Goal: Check status: Check status

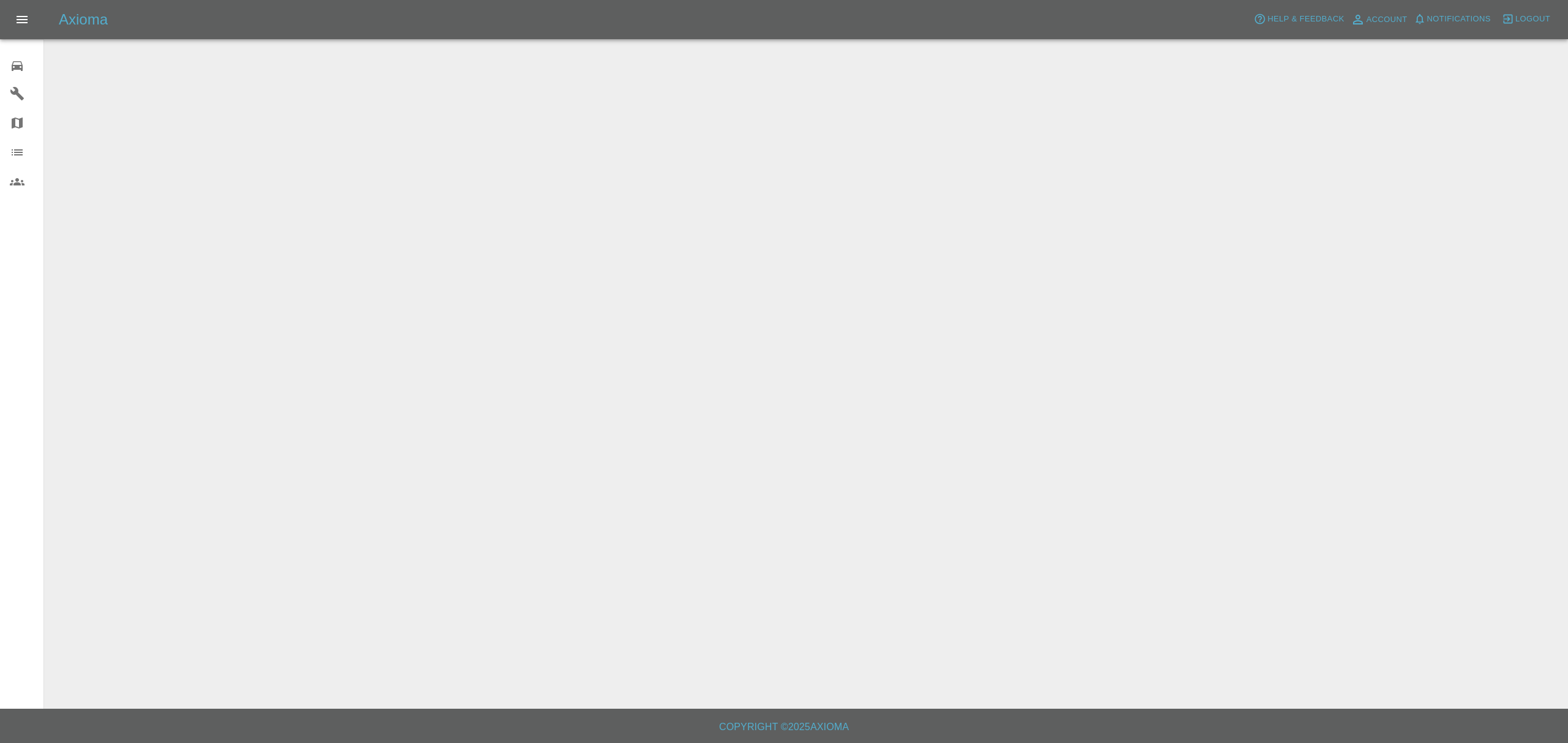
click at [1285, 13] on span "Help & Feedback" at bounding box center [1306, 19] width 77 height 14
click at [1514, 14] on button "Logout" at bounding box center [1526, 19] width 55 height 19
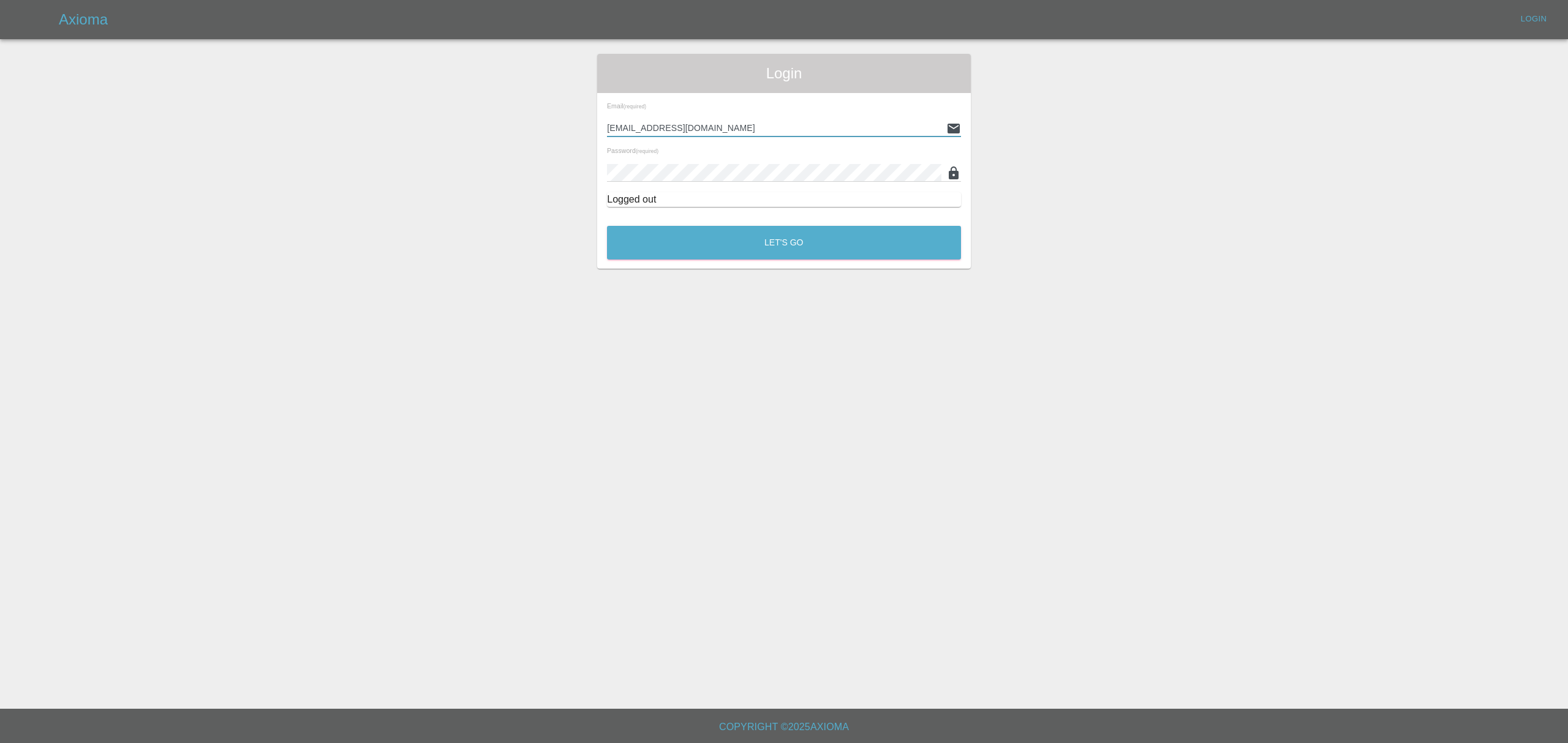
click at [689, 128] on input "callambateman98@gmail.com" at bounding box center [774, 128] width 334 height 17
click at [729, 128] on input "callambateman98@gmail.com" at bounding box center [774, 128] width 334 height 17
type input "stefano.sironi@axioma.co.uk"
click at [742, 256] on button "Let's Go" at bounding box center [784, 242] width 354 height 34
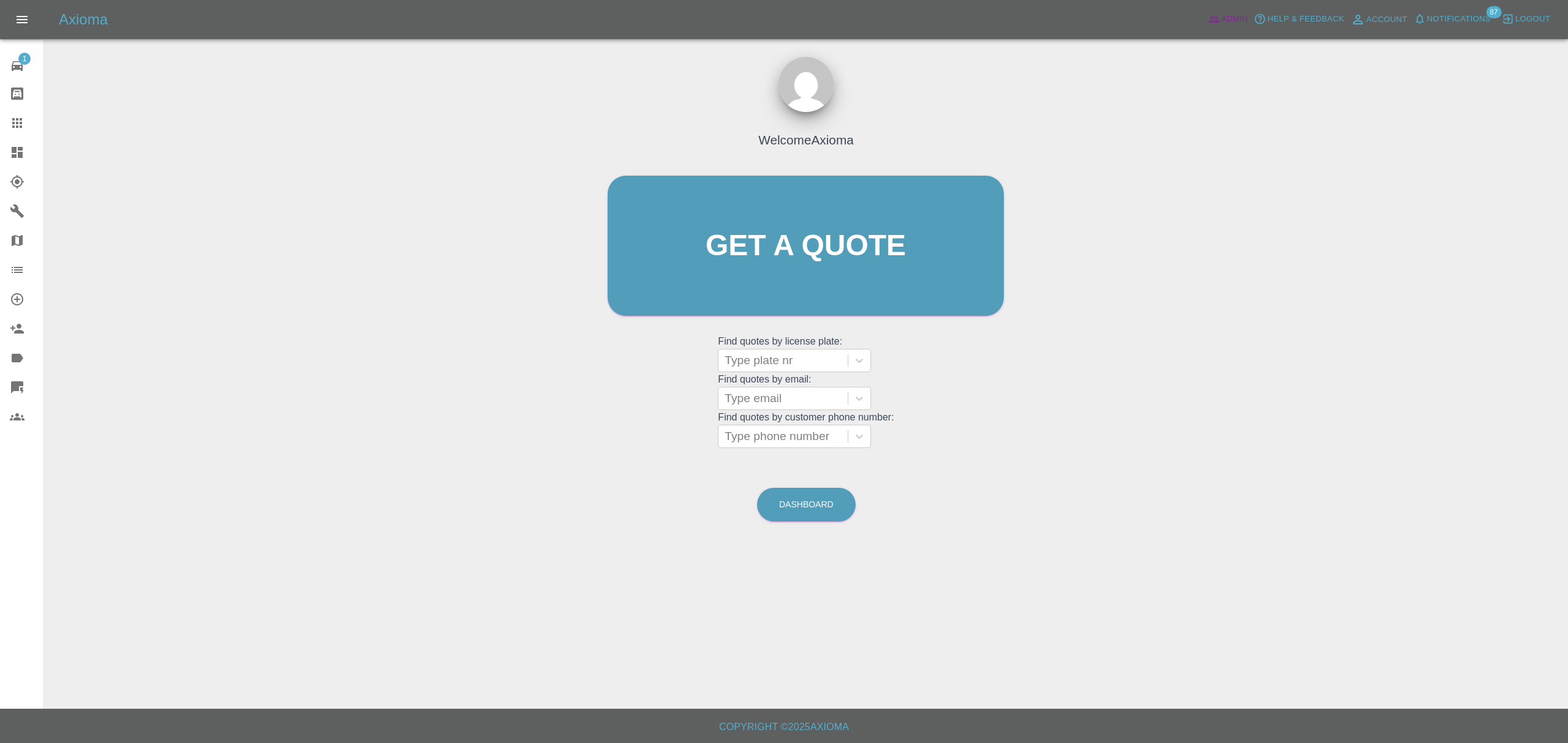
click at [1226, 17] on span "Admin" at bounding box center [1235, 19] width 27 height 14
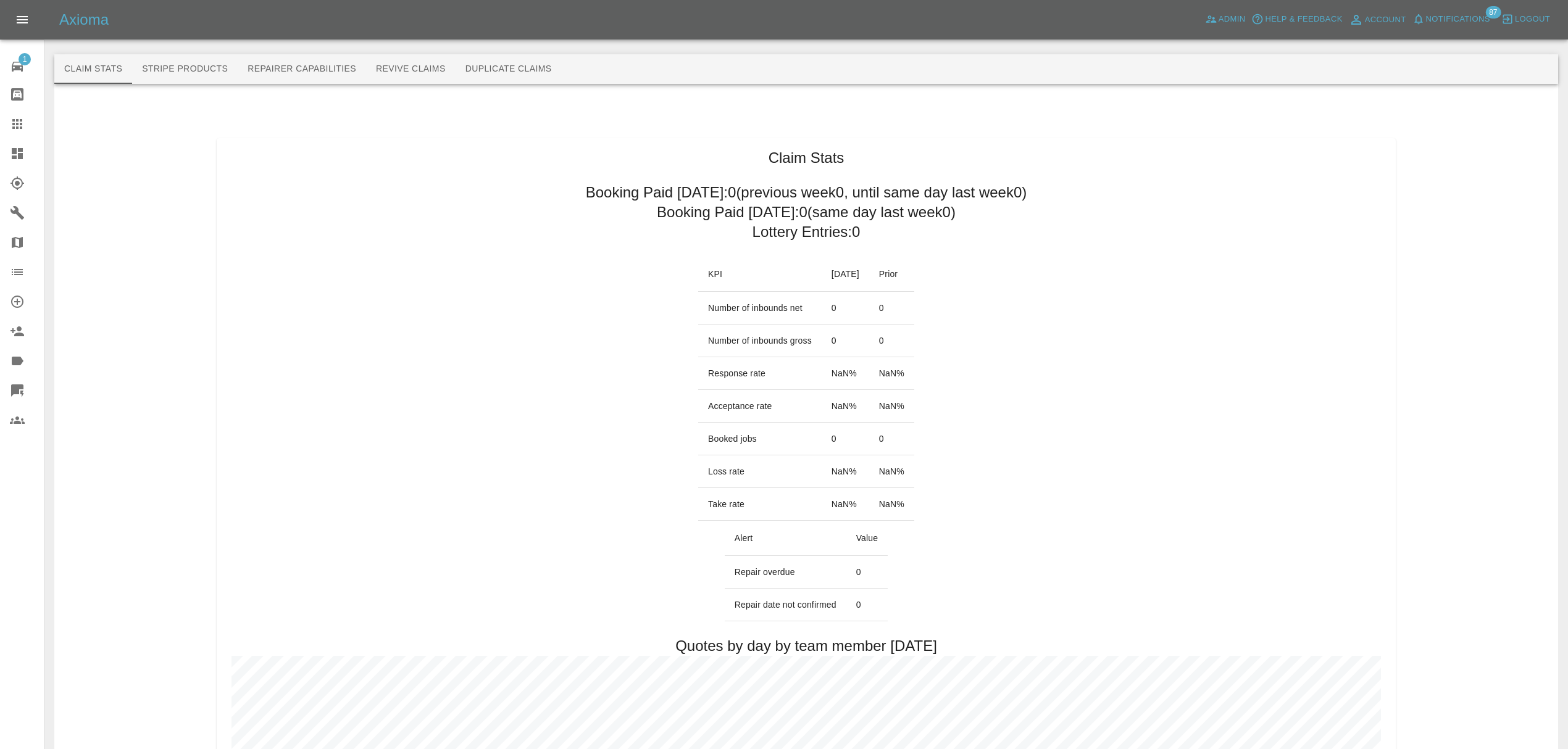
click at [1477, 19] on span "Notifications" at bounding box center [1458, 19] width 64 height 15
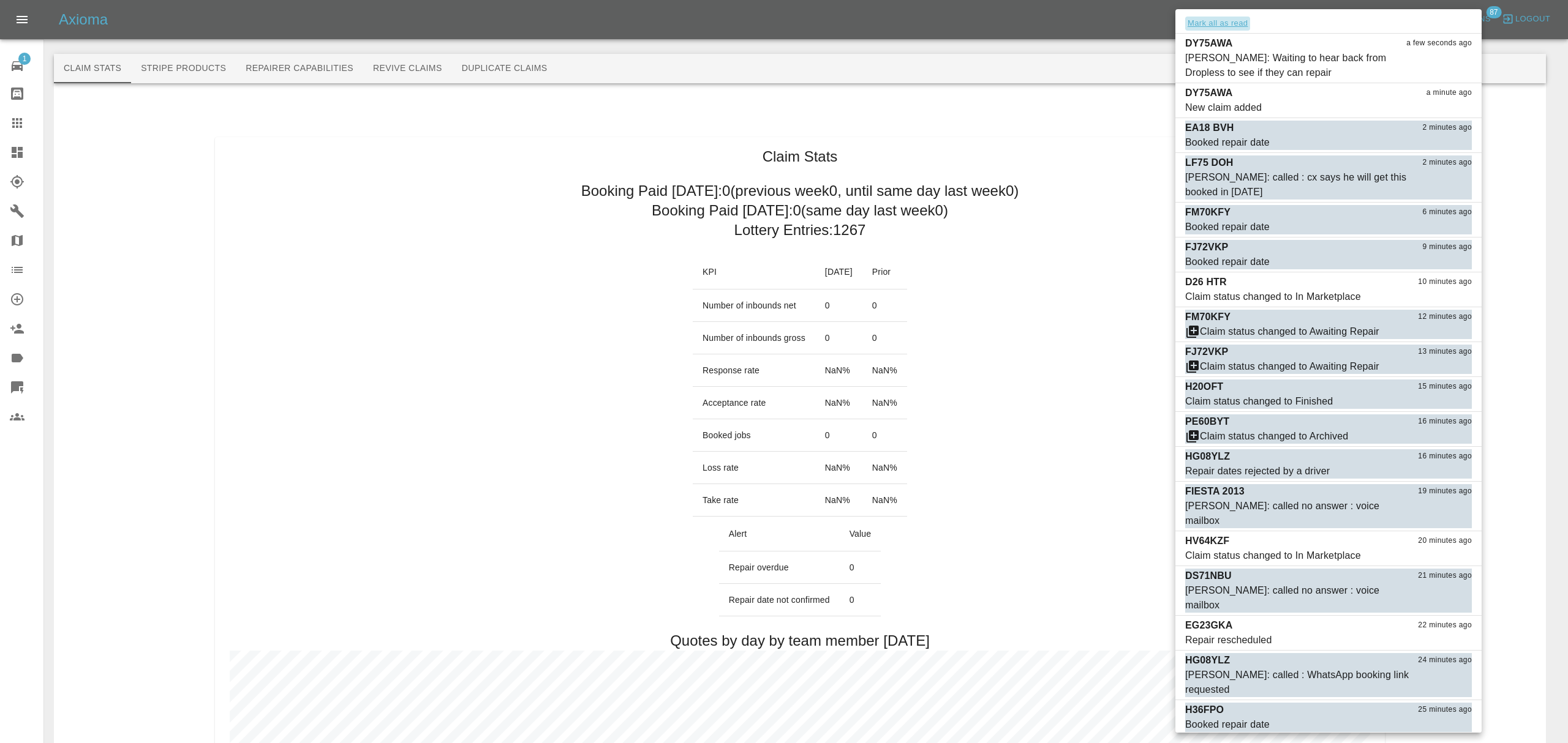
click at [1235, 25] on button "Mark all as read" at bounding box center [1218, 23] width 65 height 14
click at [1130, 263] on div at bounding box center [784, 372] width 1568 height 743
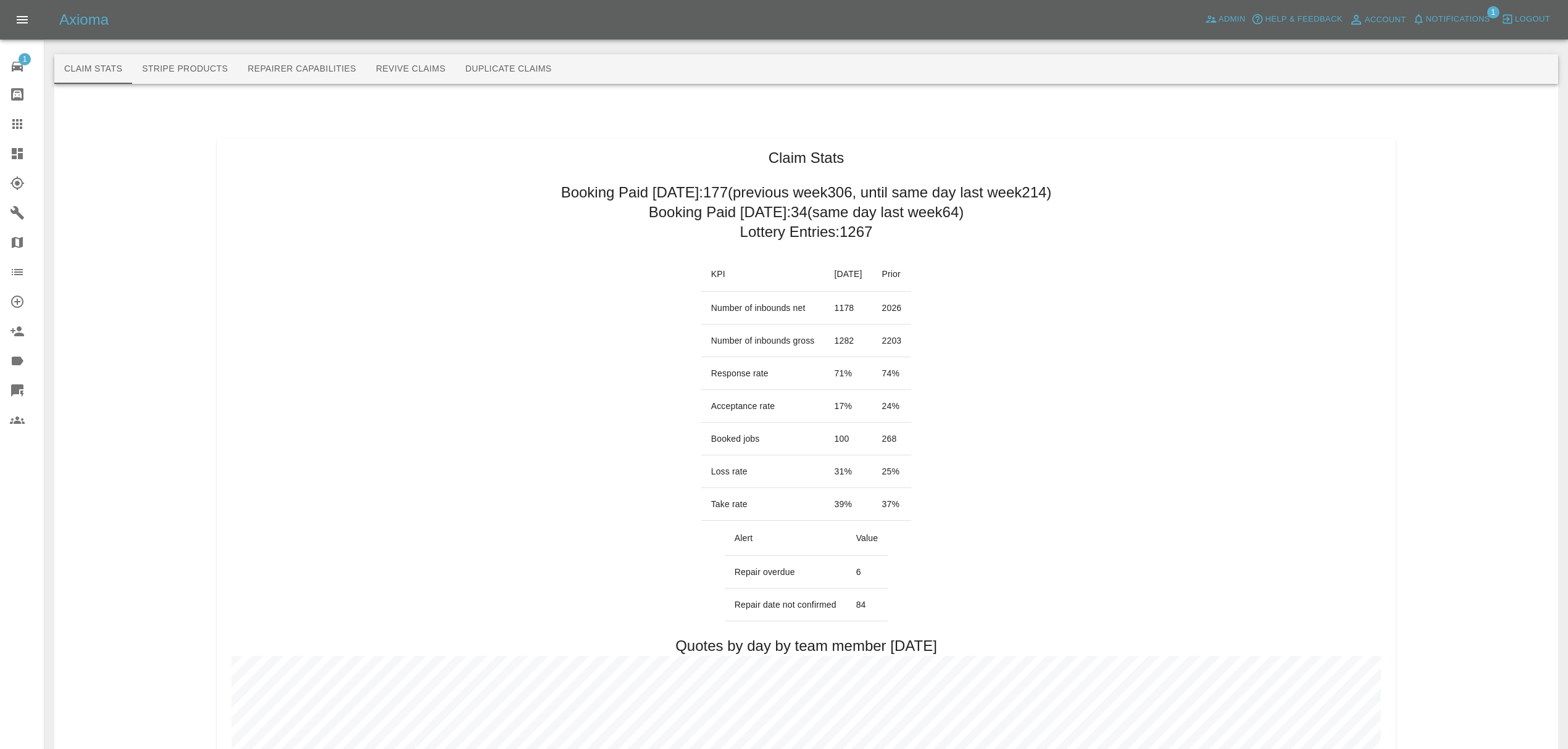
click at [23, 158] on icon at bounding box center [16, 153] width 15 height 15
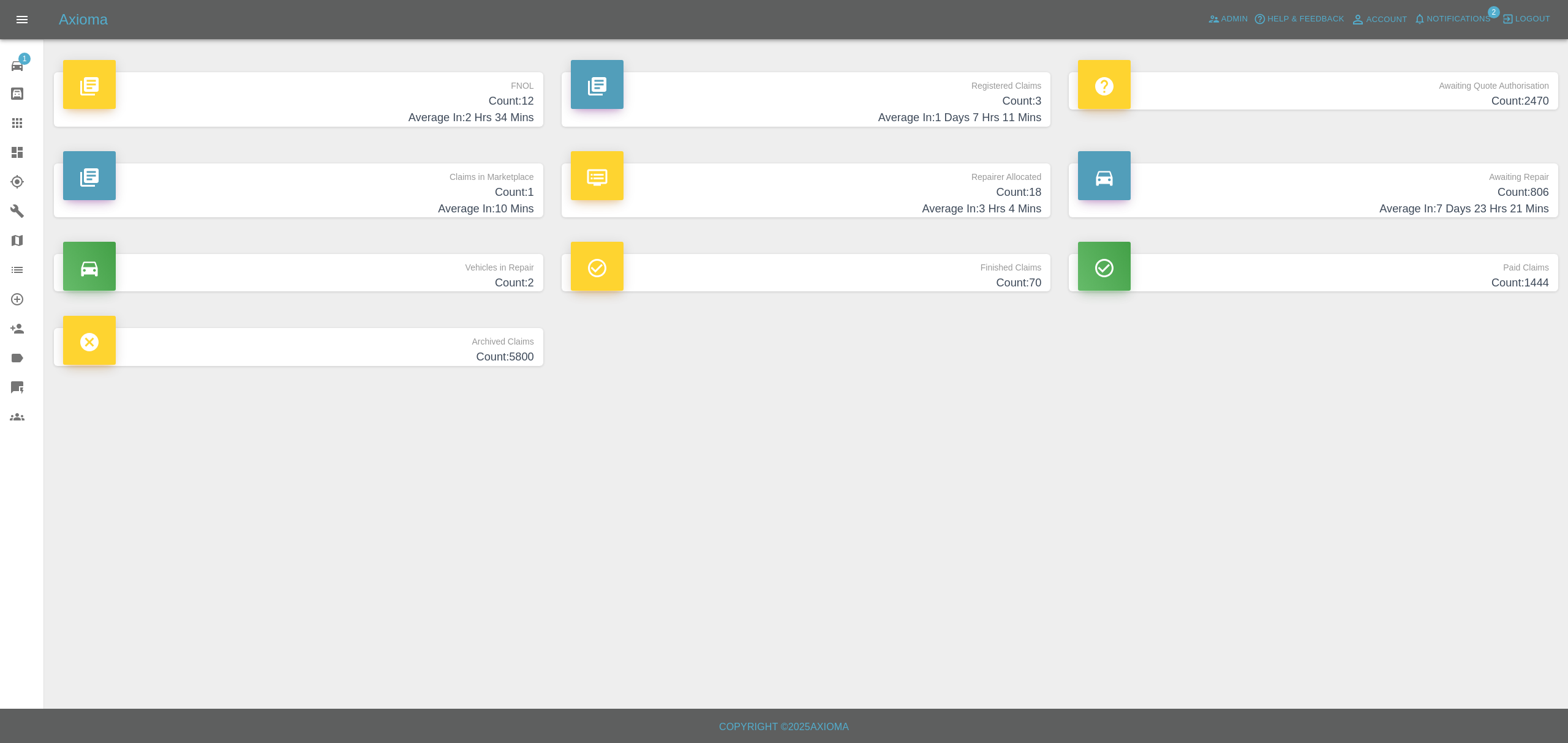
click at [1465, 26] on span "Notifications" at bounding box center [1459, 19] width 63 height 14
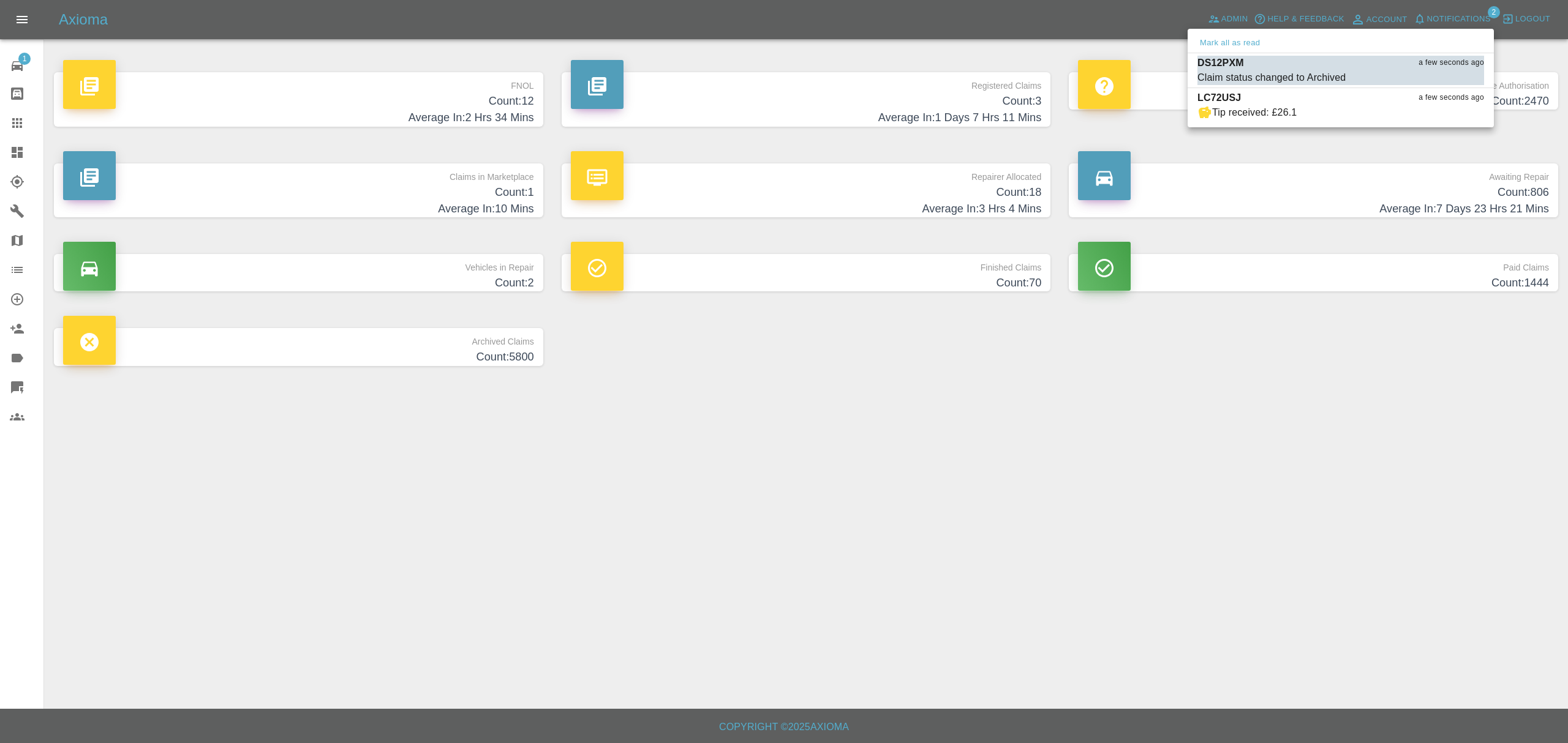
click at [1219, 31] on ul "Mark all as read DS12PXM a few seconds ago Claim status changed to Archived Mar…" at bounding box center [1340, 78] width 306 height 99
click at [1219, 48] on button "Mark all as read" at bounding box center [1230, 43] width 65 height 14
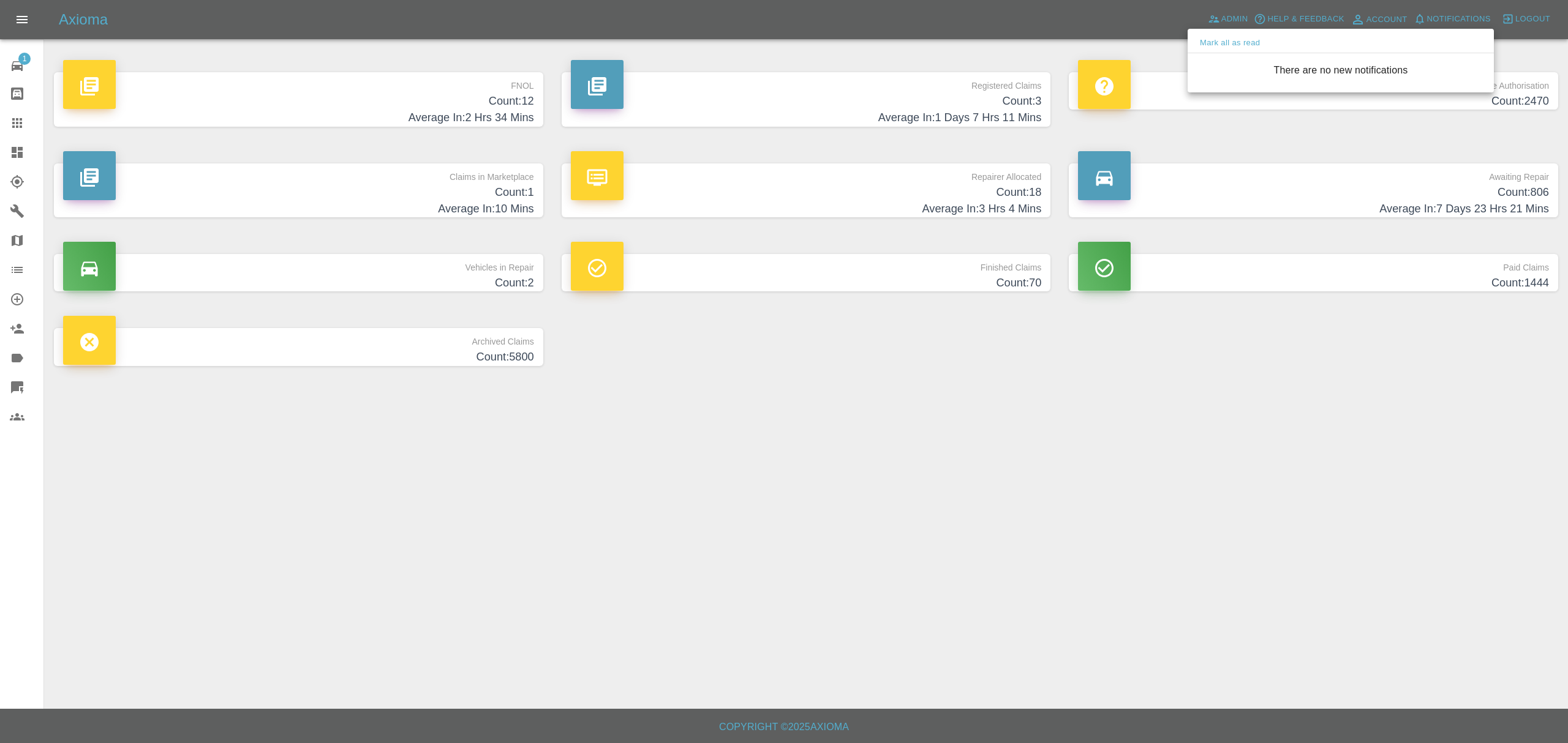
click at [25, 129] on div at bounding box center [784, 372] width 1568 height 743
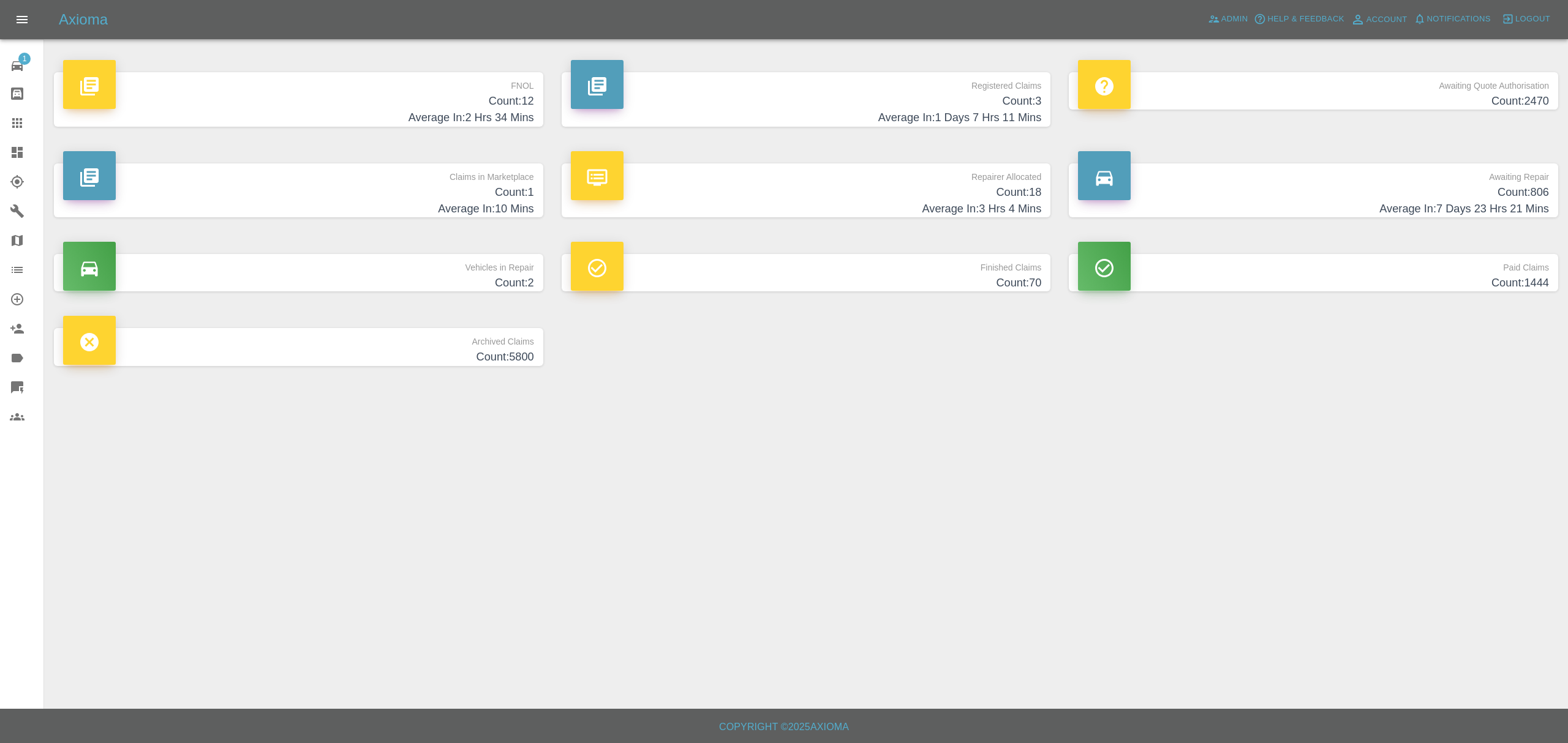
click at [20, 126] on icon at bounding box center [17, 123] width 10 height 10
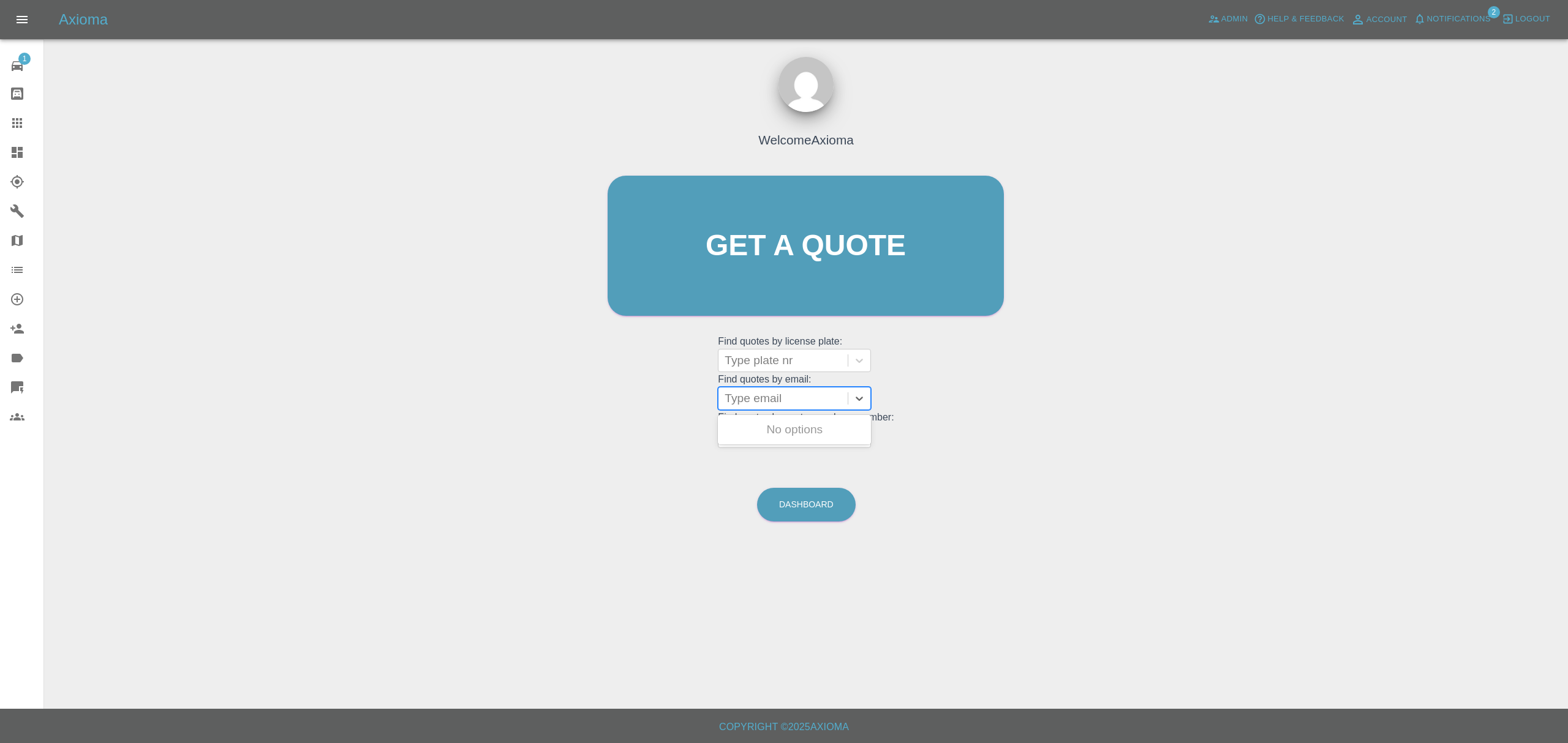
click at [819, 401] on div at bounding box center [783, 398] width 117 height 17
paste input "[EMAIL_ADDRESS][DOMAIN_NAME]"
type input "[EMAIL_ADDRESS][DOMAIN_NAME]"
click at [806, 434] on div "MH25 LVF, Awaiting Repair" at bounding box center [793, 437] width 153 height 39
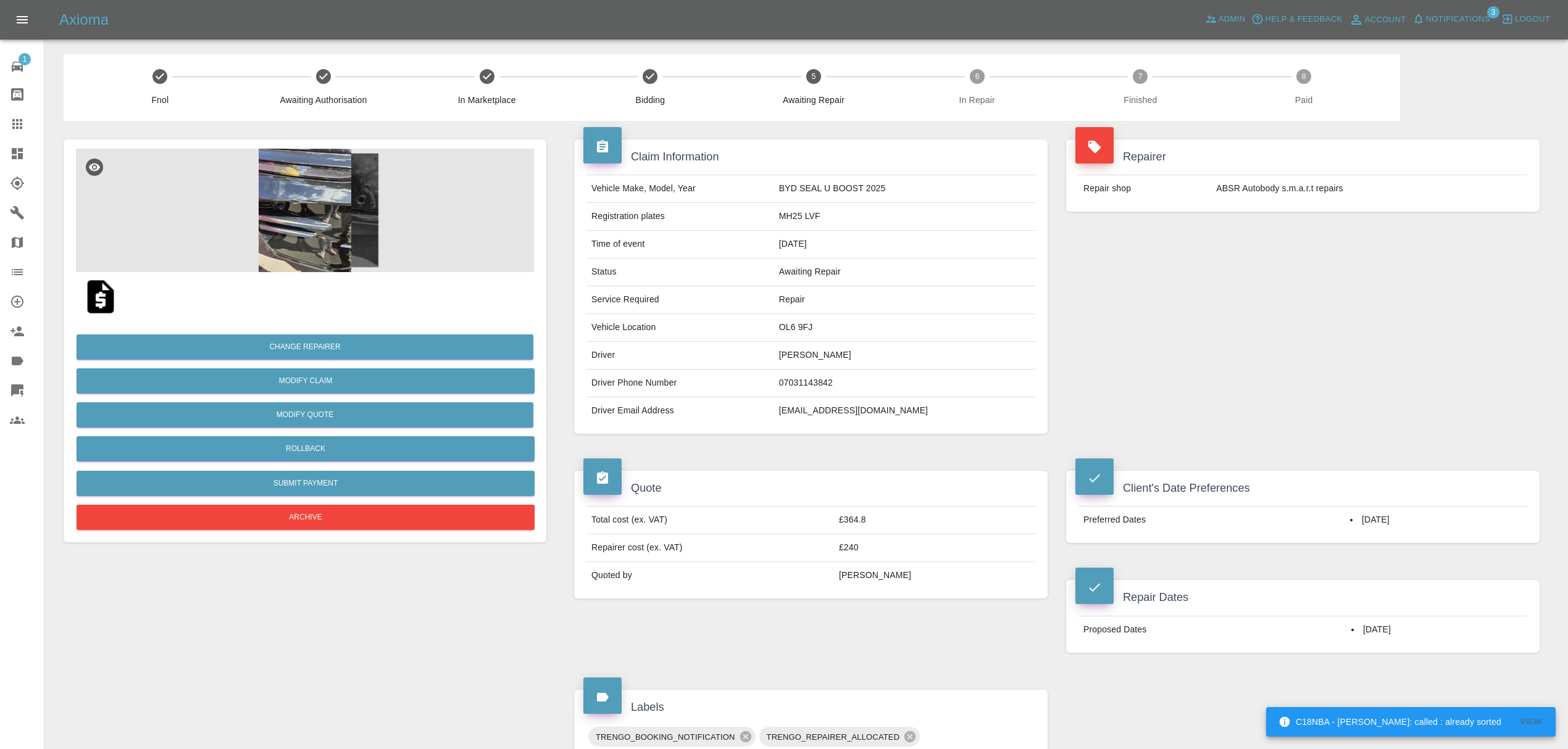
click at [5, 117] on link "Claims" at bounding box center [21, 124] width 44 height 30
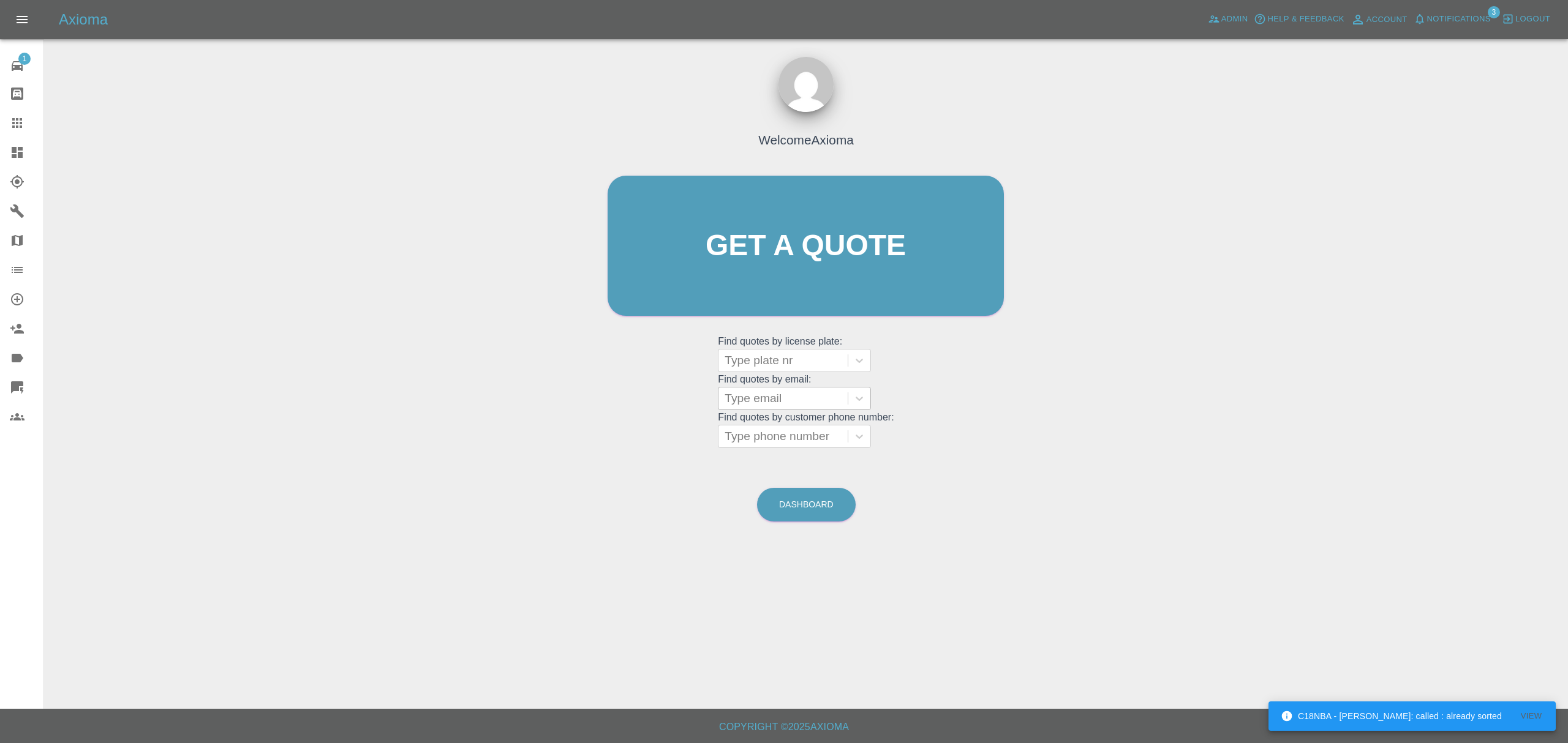
click at [800, 407] on div at bounding box center [783, 398] width 117 height 17
paste input "[EMAIL_ADDRESS][DOMAIN_NAME]"
type input "[EMAIL_ADDRESS][DOMAIN_NAME]"
click at [785, 428] on div "WP23 HBH, Finished" at bounding box center [793, 430] width 153 height 25
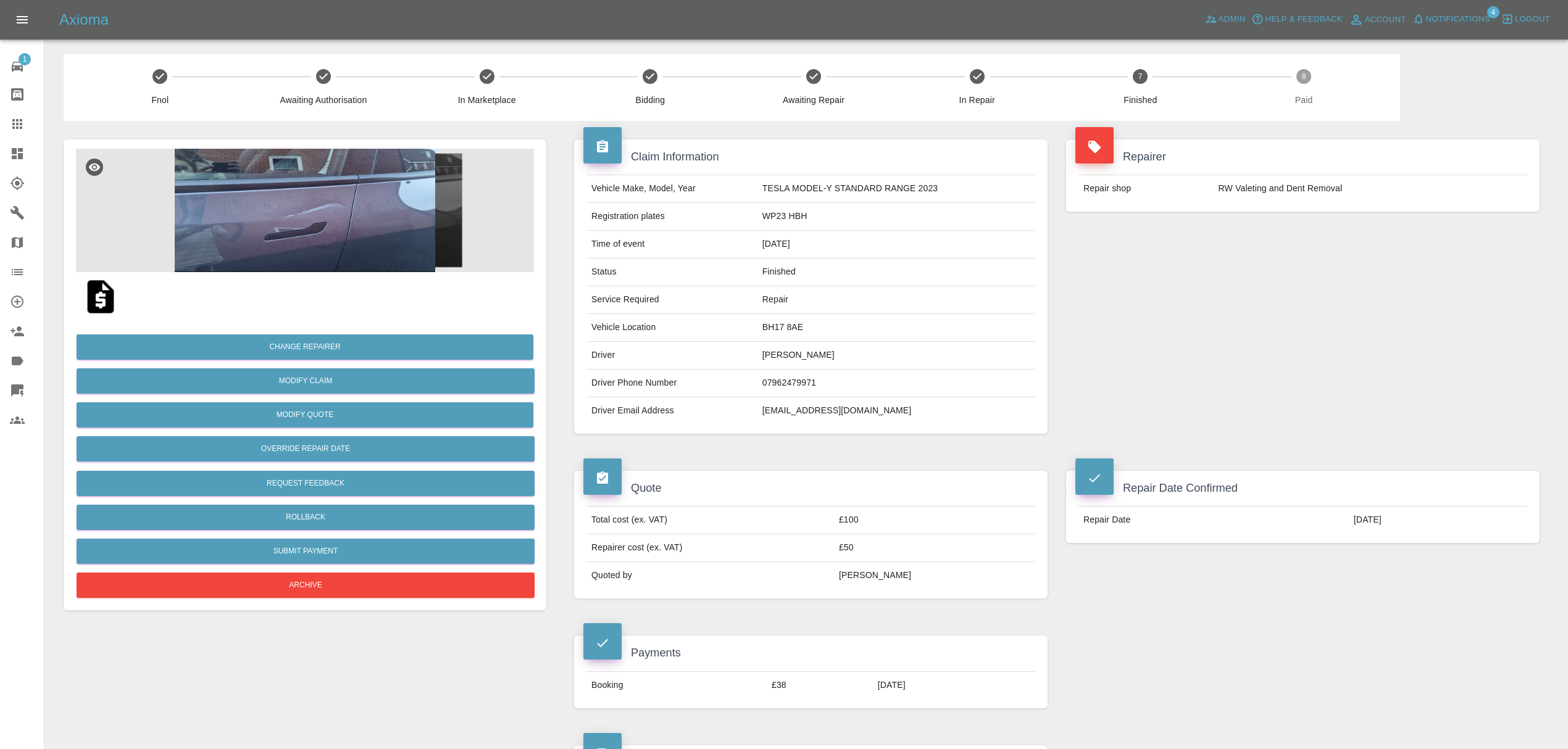
click at [25, 126] on div at bounding box center [27, 124] width 35 height 15
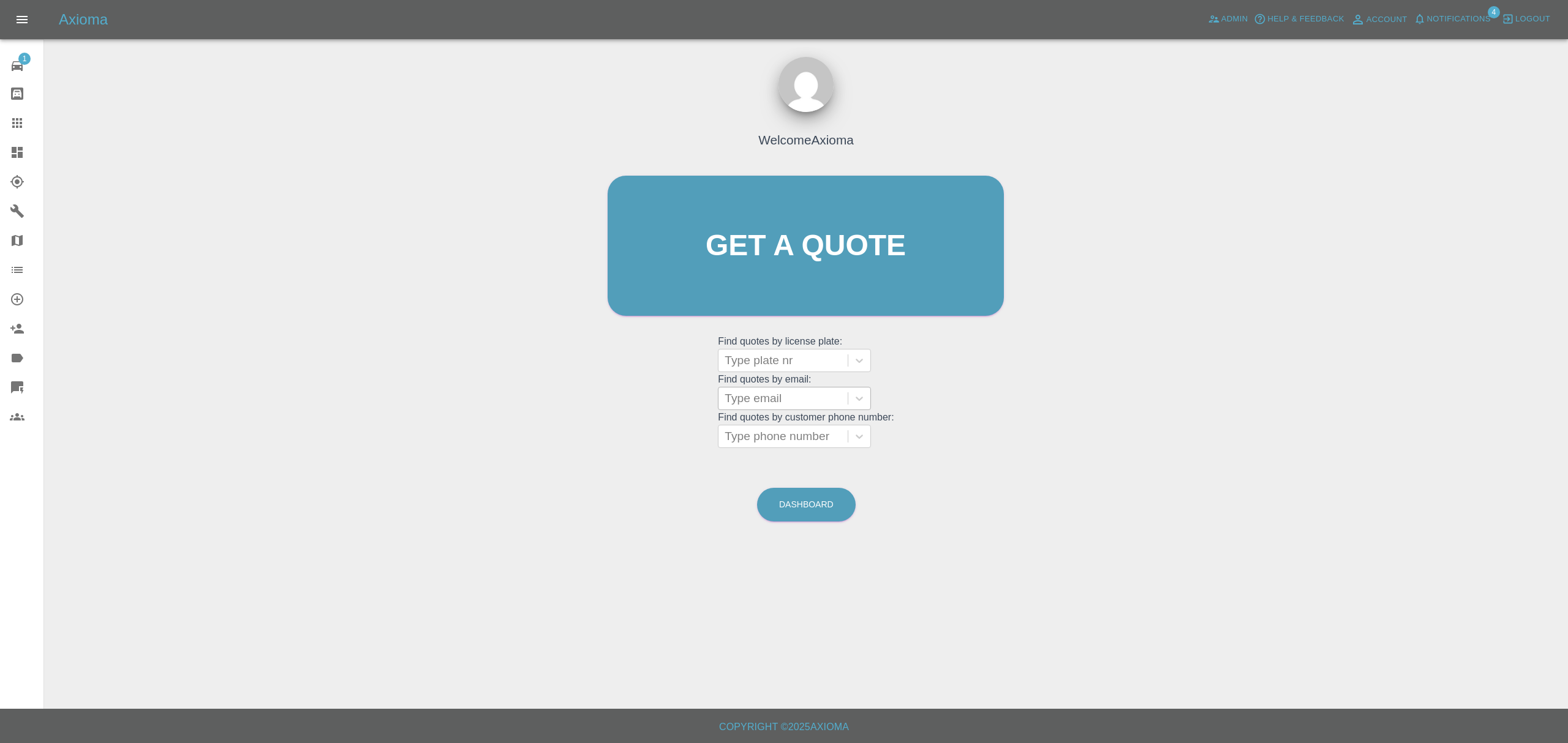
click at [728, 392] on input "text" at bounding box center [725, 398] width 3 height 14
paste input "[EMAIL_ADDRESS][DOMAIN_NAME]"
type input "[EMAIL_ADDRESS][DOMAIN_NAME]"
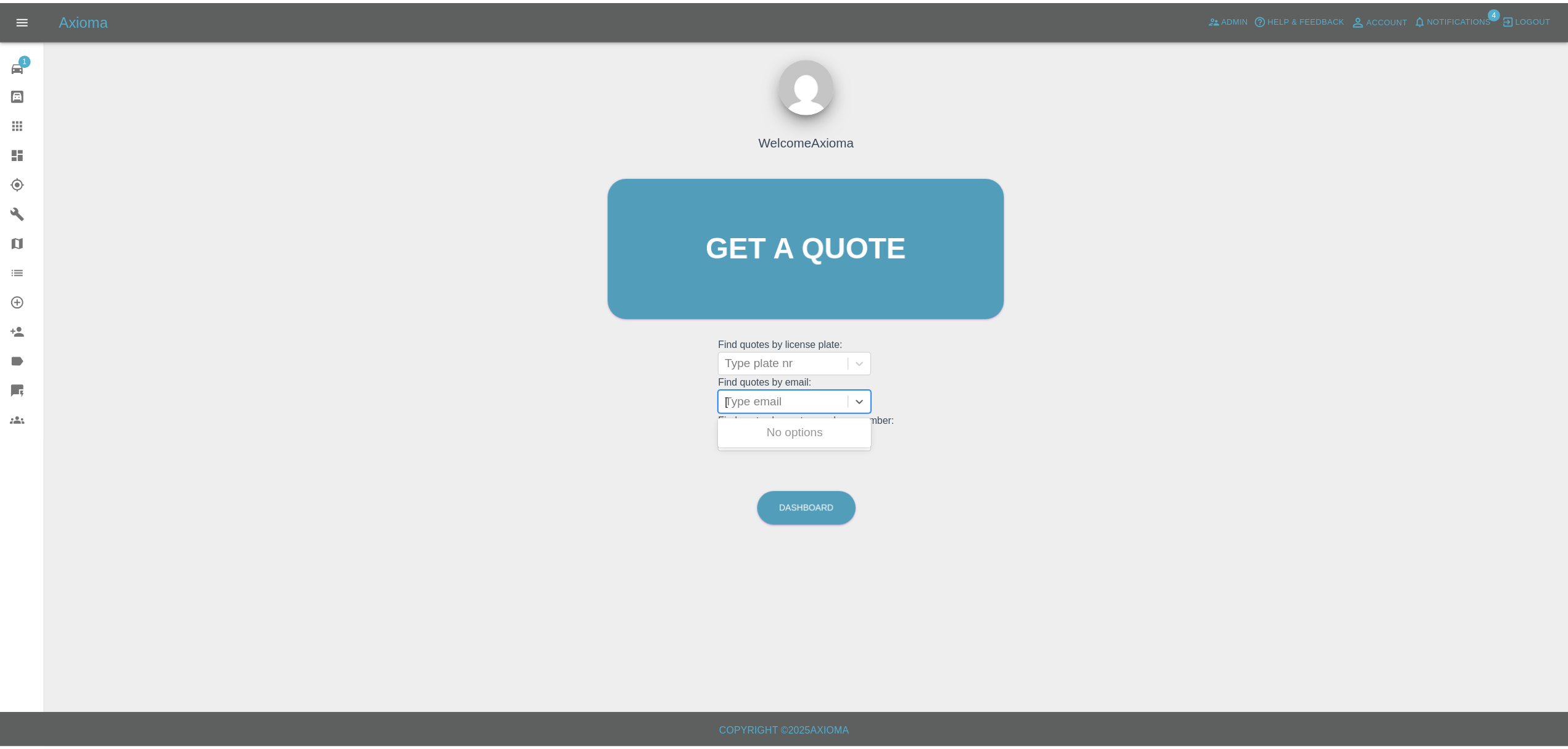
scroll to position [0, 8]
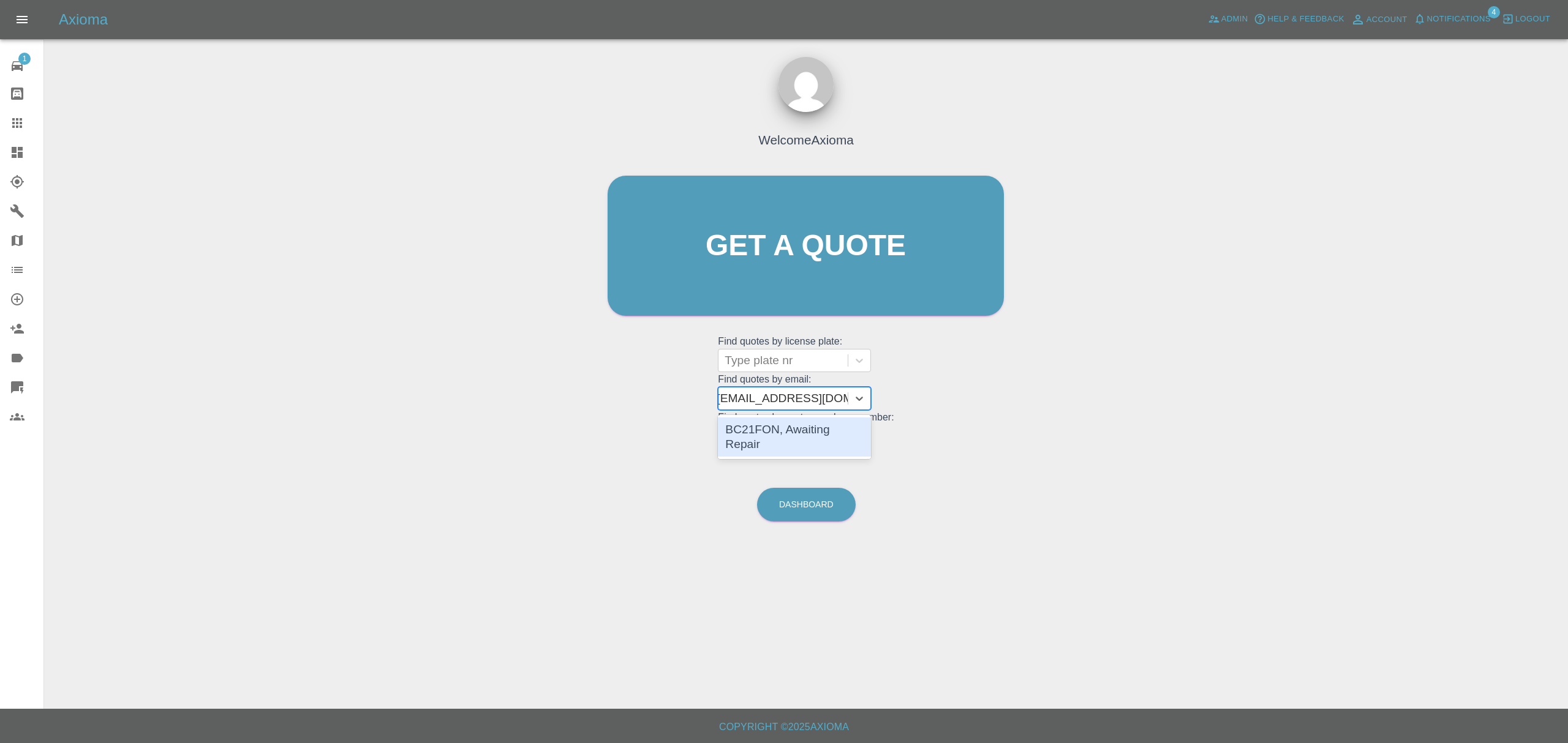
click at [772, 430] on div "BC21FON, Awaiting Repair" at bounding box center [793, 437] width 153 height 39
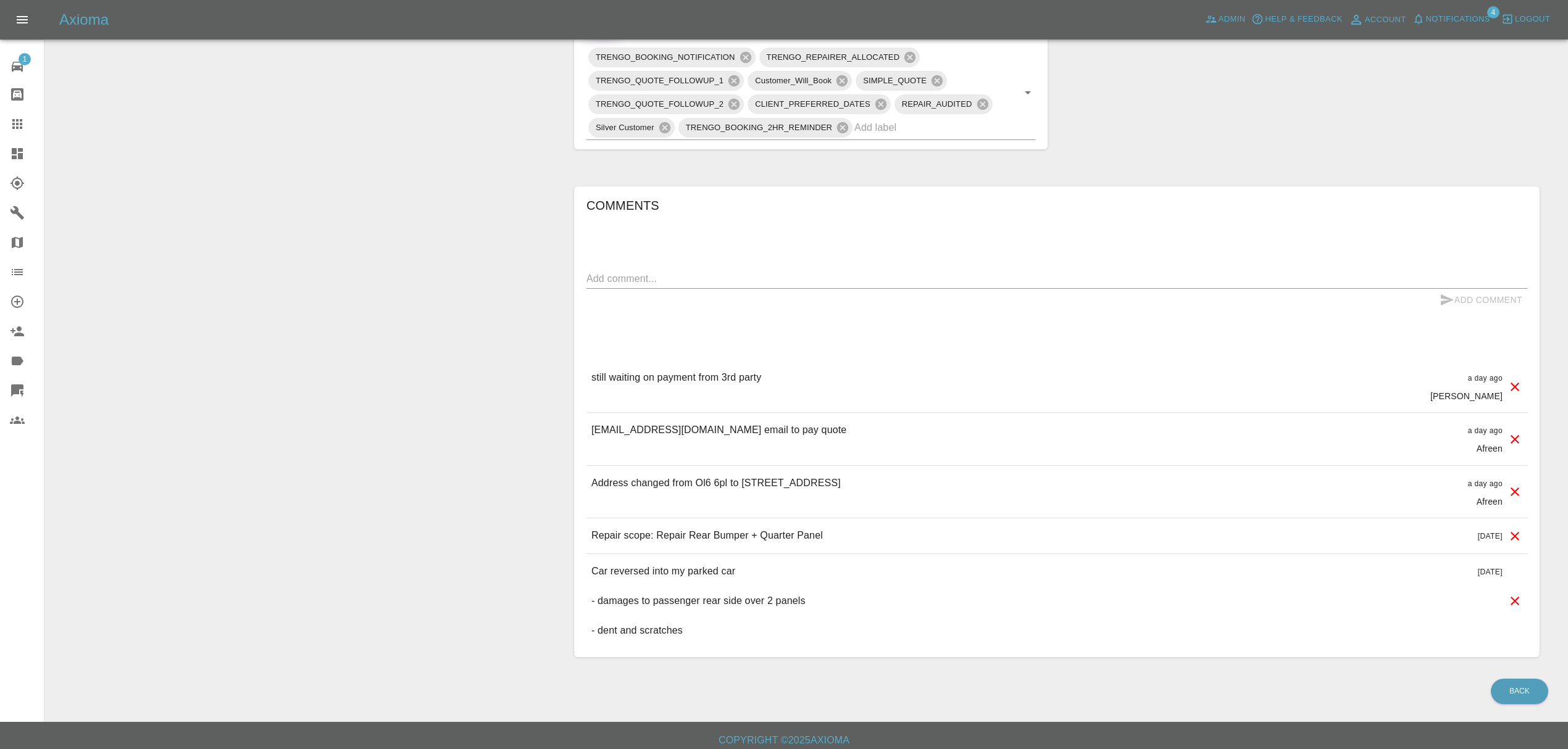
scroll to position [738, 0]
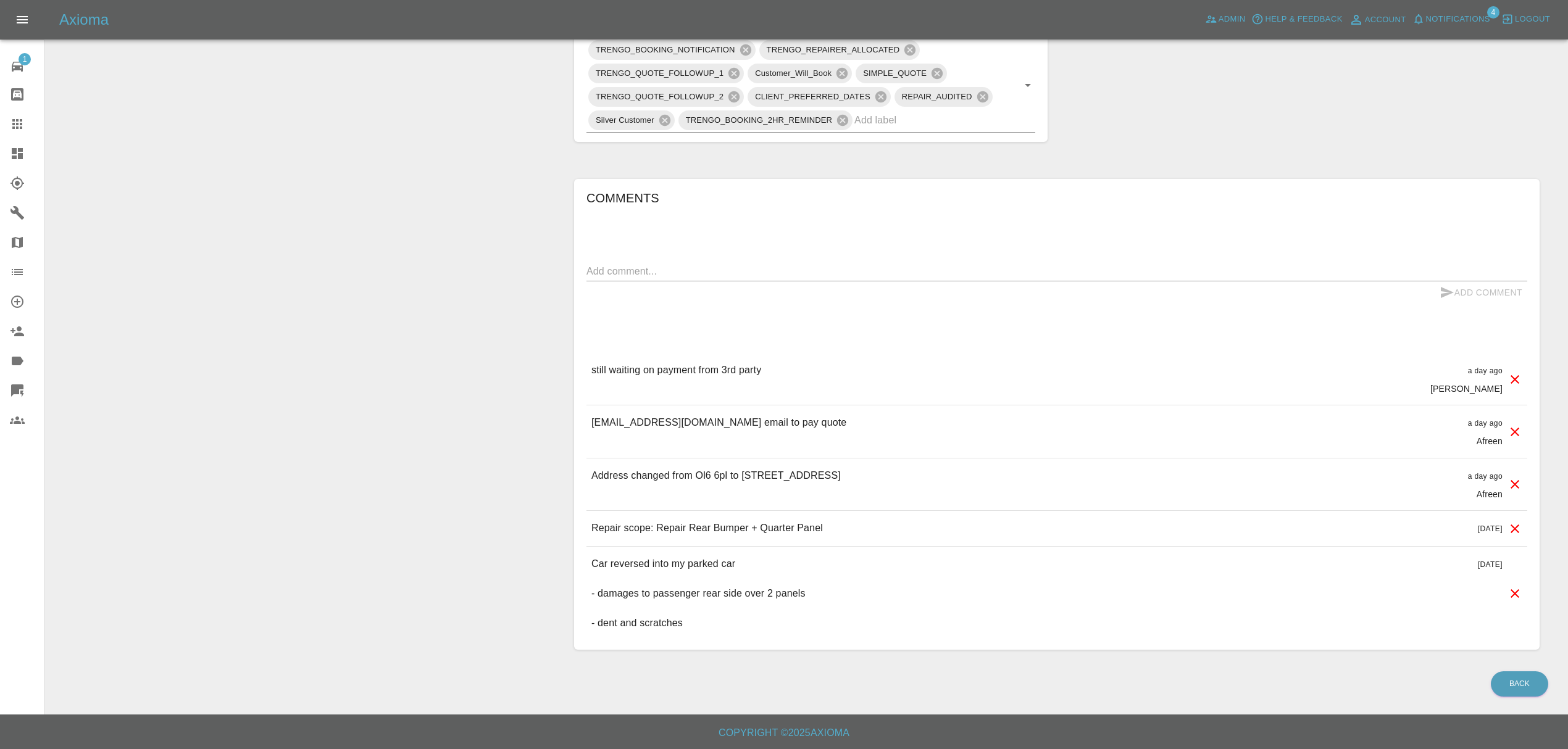
click at [20, 119] on icon at bounding box center [17, 124] width 10 height 10
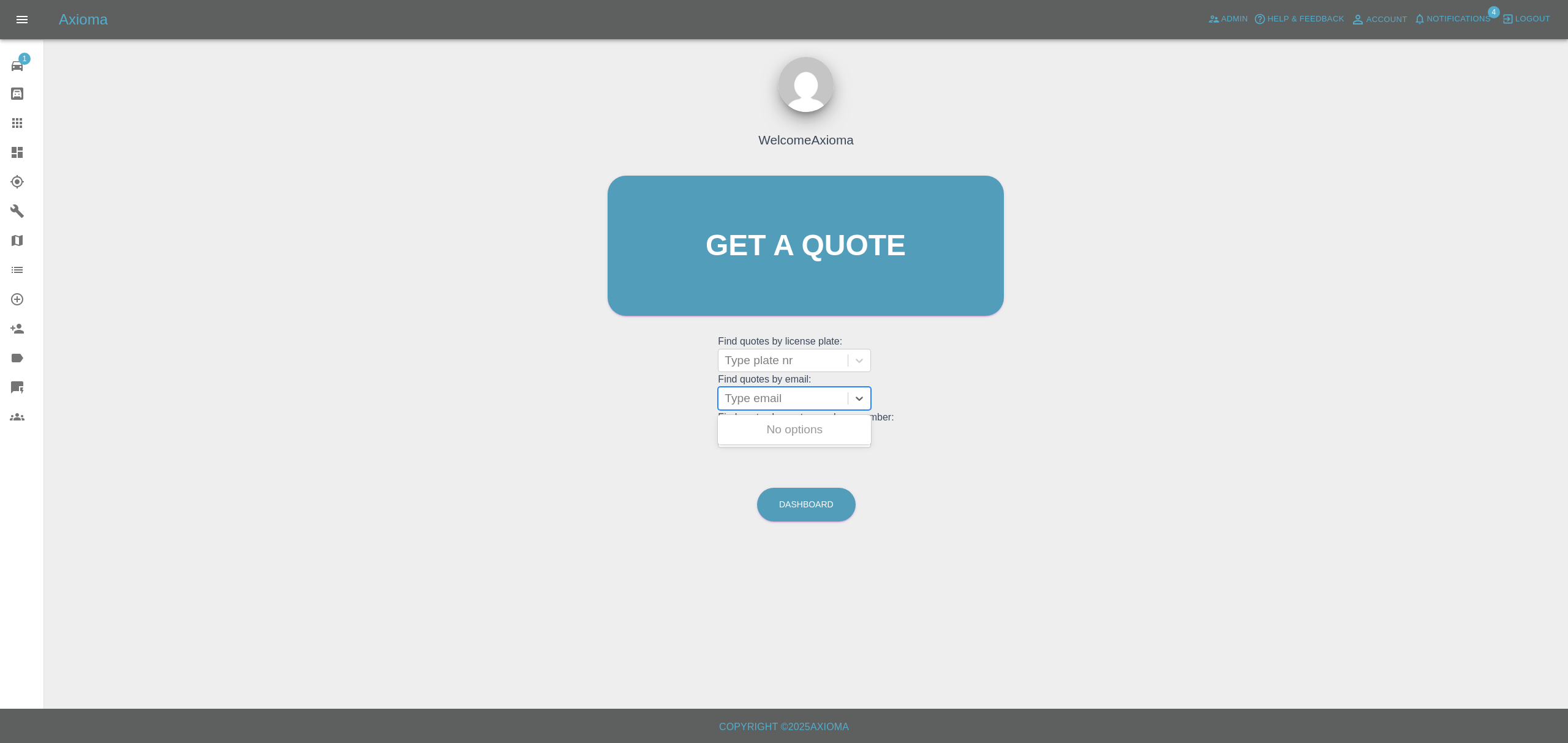
click at [788, 402] on div at bounding box center [783, 398] width 117 height 17
paste input "[EMAIL_ADDRESS][DOMAIN_NAME]"
type input "[EMAIL_ADDRESS][DOMAIN_NAME]"
click at [779, 427] on div "WK04 RAY, Finished" at bounding box center [793, 430] width 153 height 25
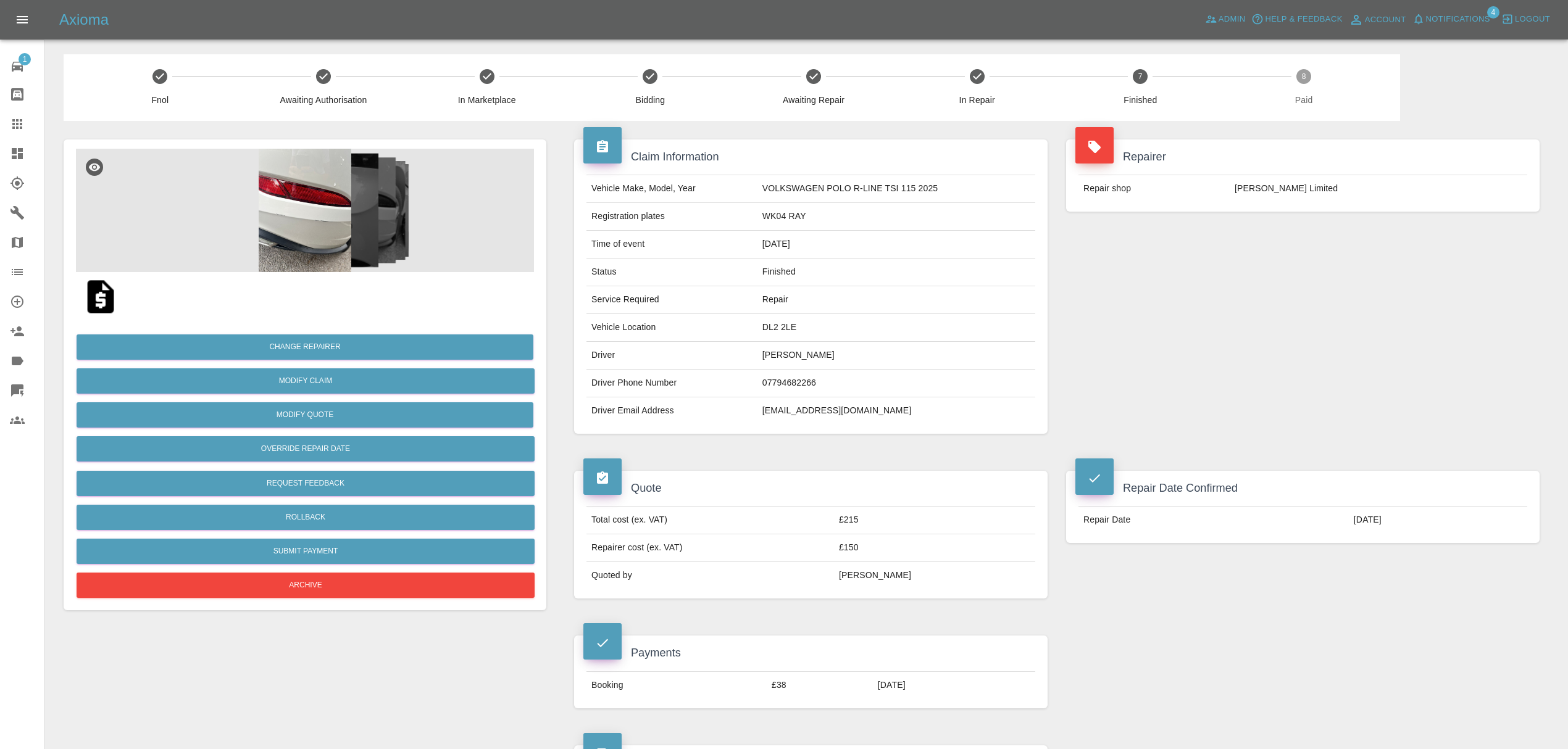
click at [785, 413] on td "[EMAIL_ADDRESS][DOMAIN_NAME]" at bounding box center [896, 411] width 278 height 27
copy div "[EMAIL_ADDRESS][DOMAIN_NAME]"
click at [8, 132] on link "Claims" at bounding box center [21, 124] width 44 height 30
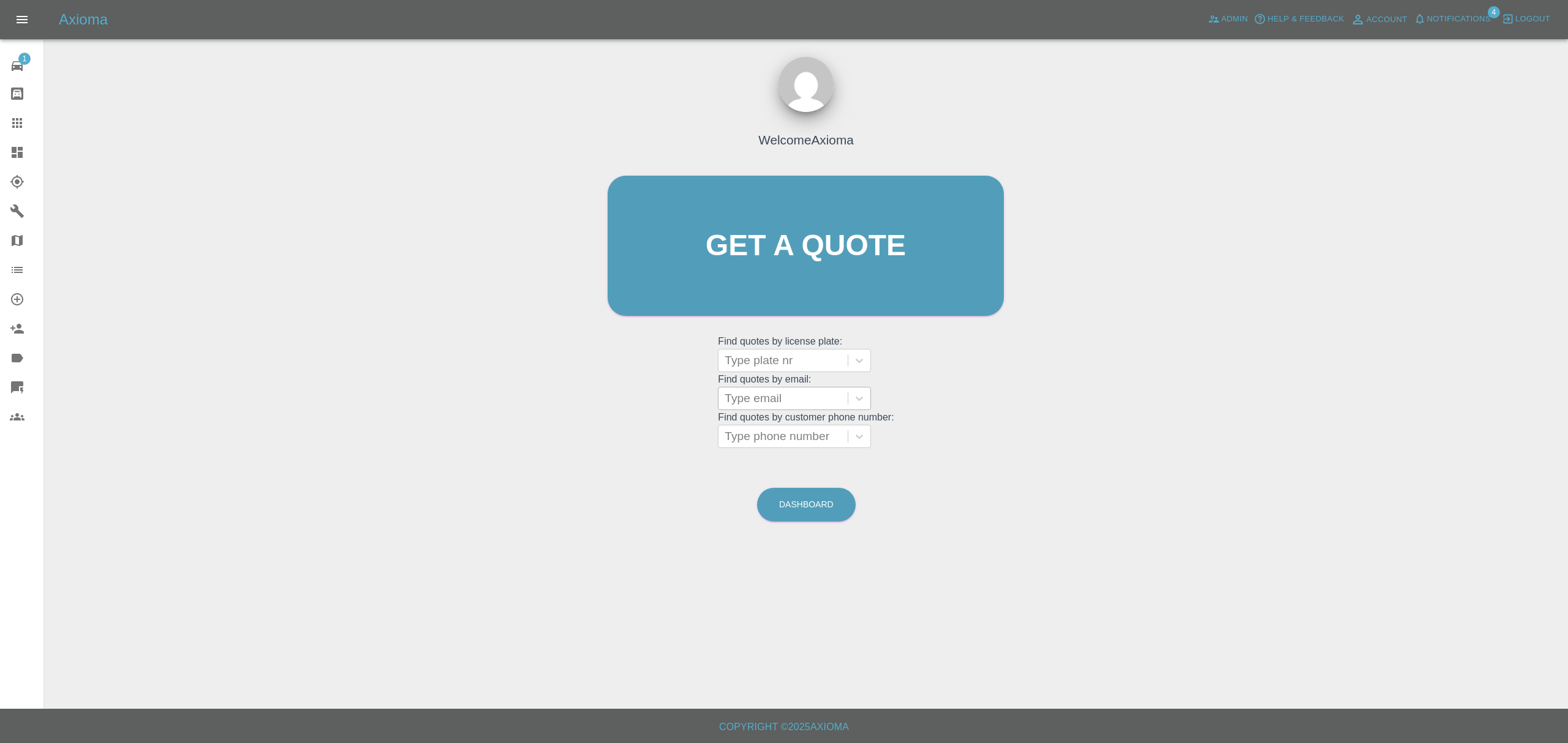
click at [777, 409] on div "Type email" at bounding box center [783, 398] width 130 height 22
paste input "[EMAIL_ADDRESS][DOMAIN_NAME]"
type input "[EMAIL_ADDRESS][DOMAIN_NAME]"
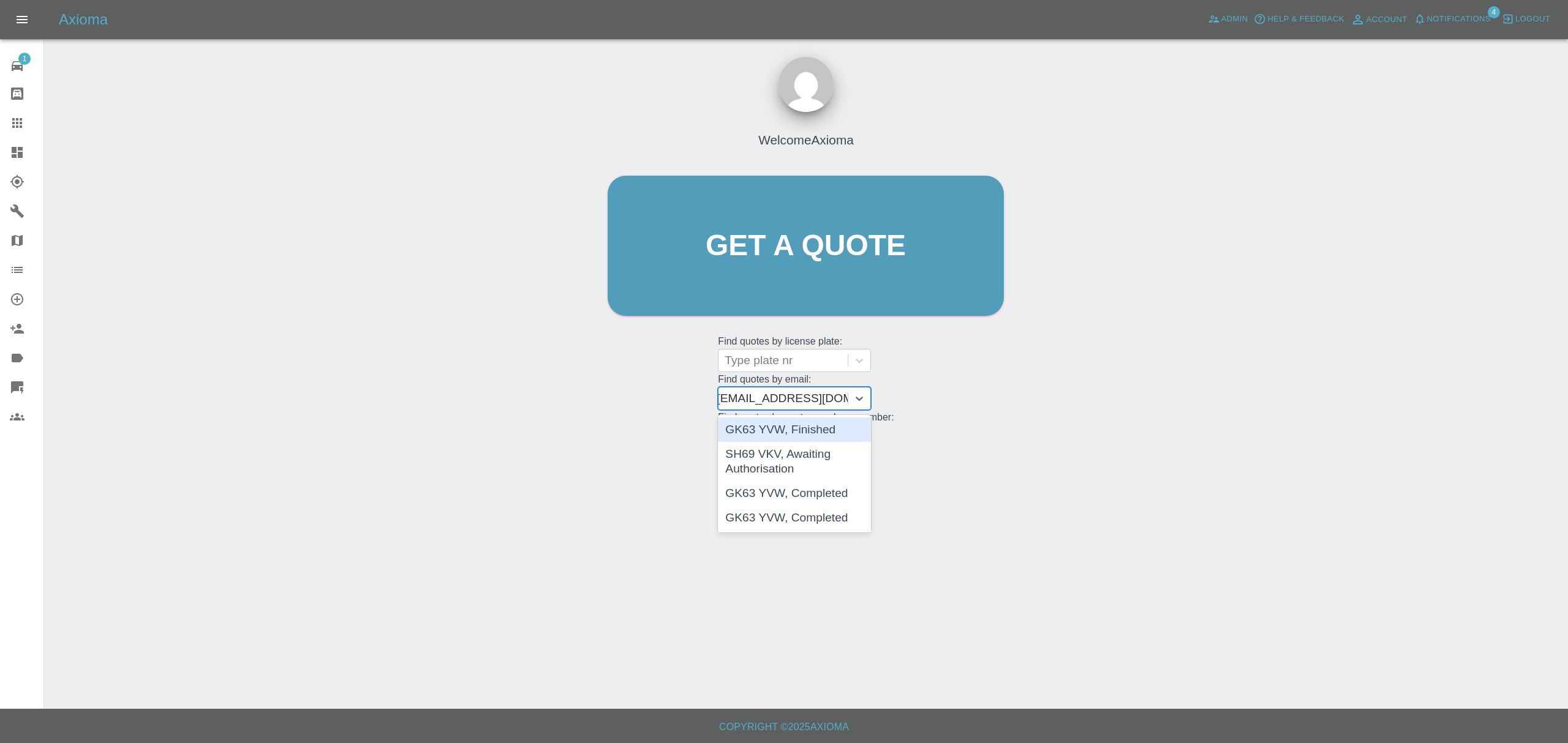
click at [784, 427] on div "GK63 YVW, Finished" at bounding box center [793, 430] width 153 height 25
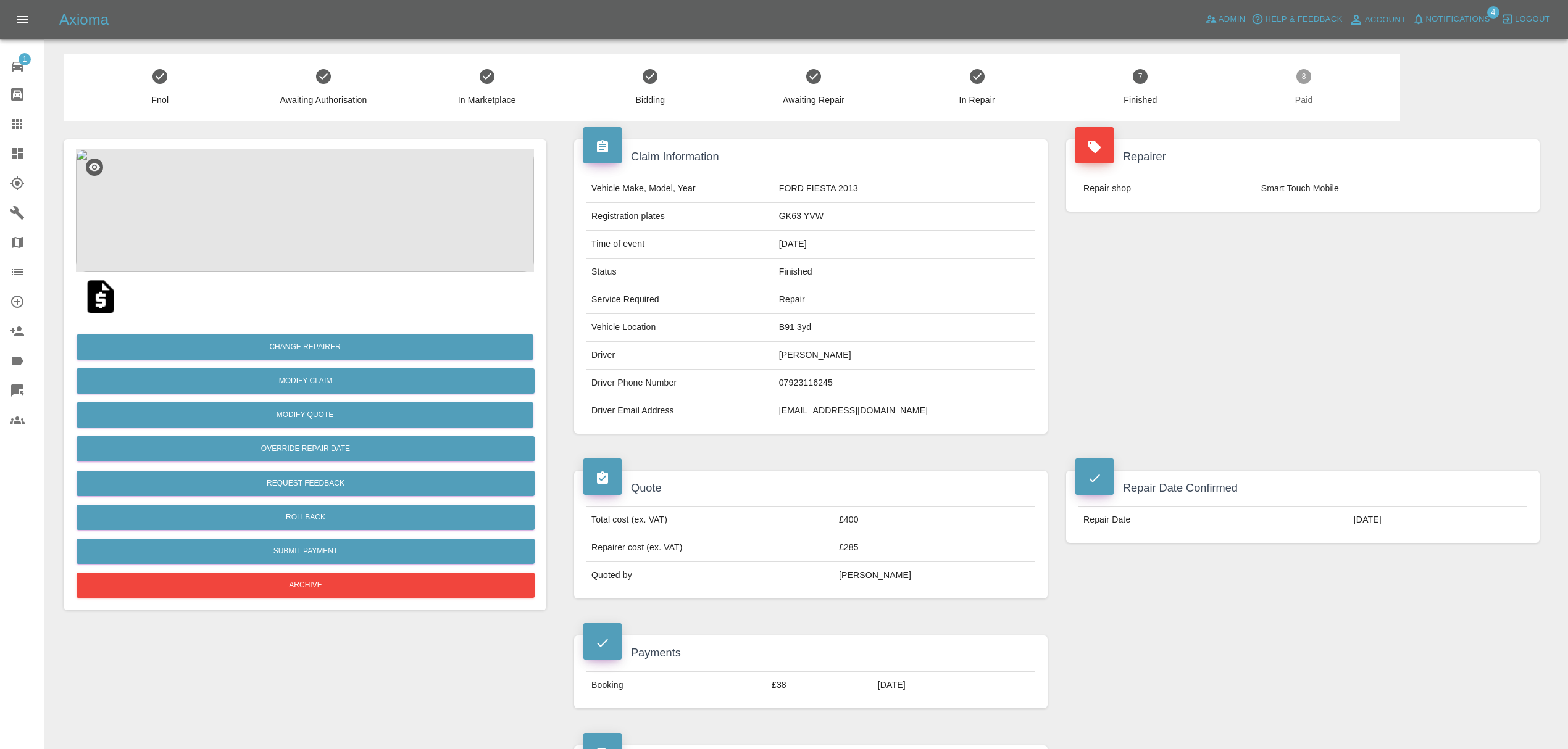
click at [850, 411] on td "[EMAIL_ADDRESS][DOMAIN_NAME]" at bounding box center [905, 411] width 261 height 27
copy div "[EMAIL_ADDRESS][DOMAIN_NAME]"
click at [8, 129] on link "Claims" at bounding box center [21, 124] width 44 height 30
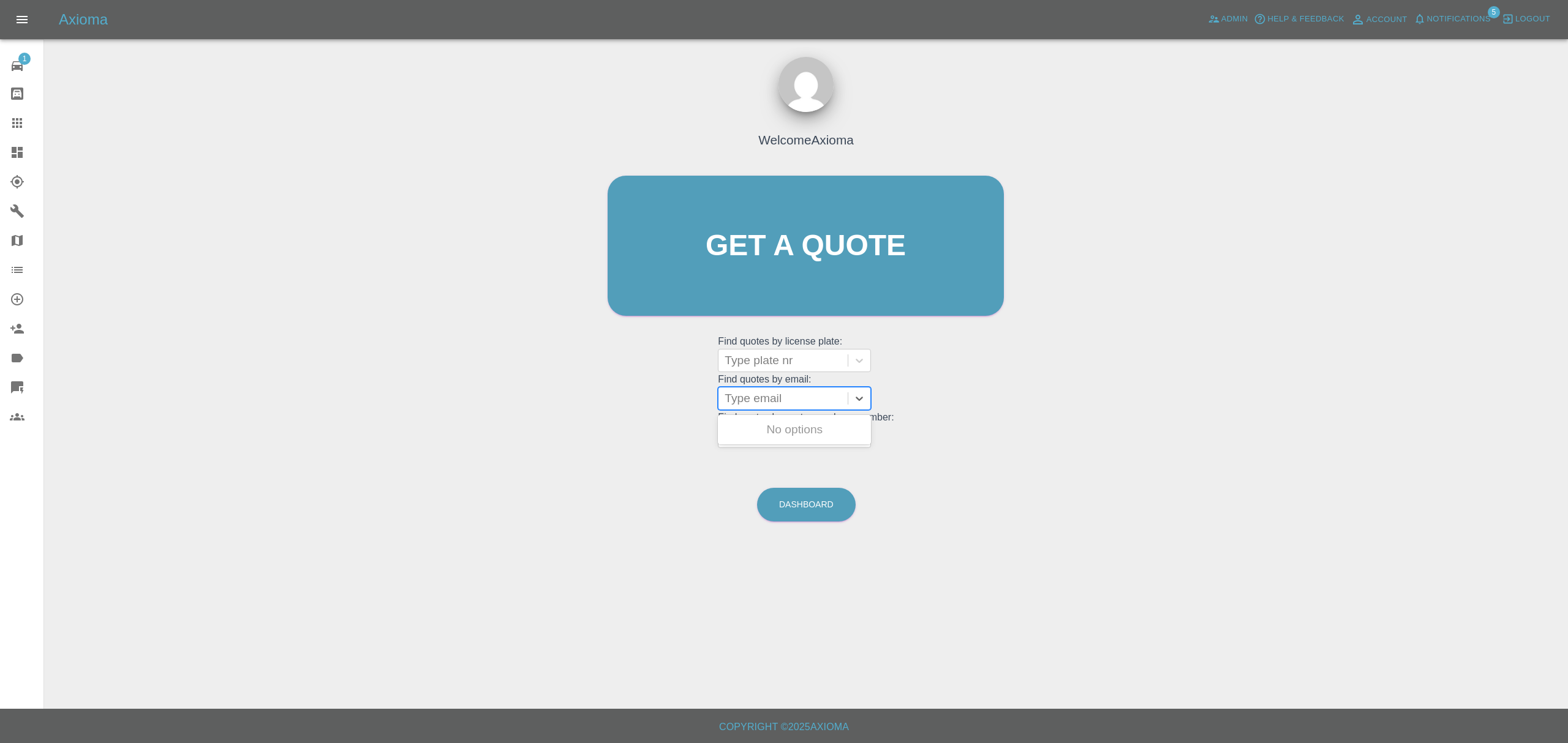
click at [756, 402] on div at bounding box center [783, 398] width 117 height 17
paste input "[EMAIL_ADDRESS][DOMAIN_NAME]"
type input "[EMAIL_ADDRESS][DOMAIN_NAME]"
click at [750, 434] on div "MA17 WYV, Finished" at bounding box center [793, 430] width 153 height 25
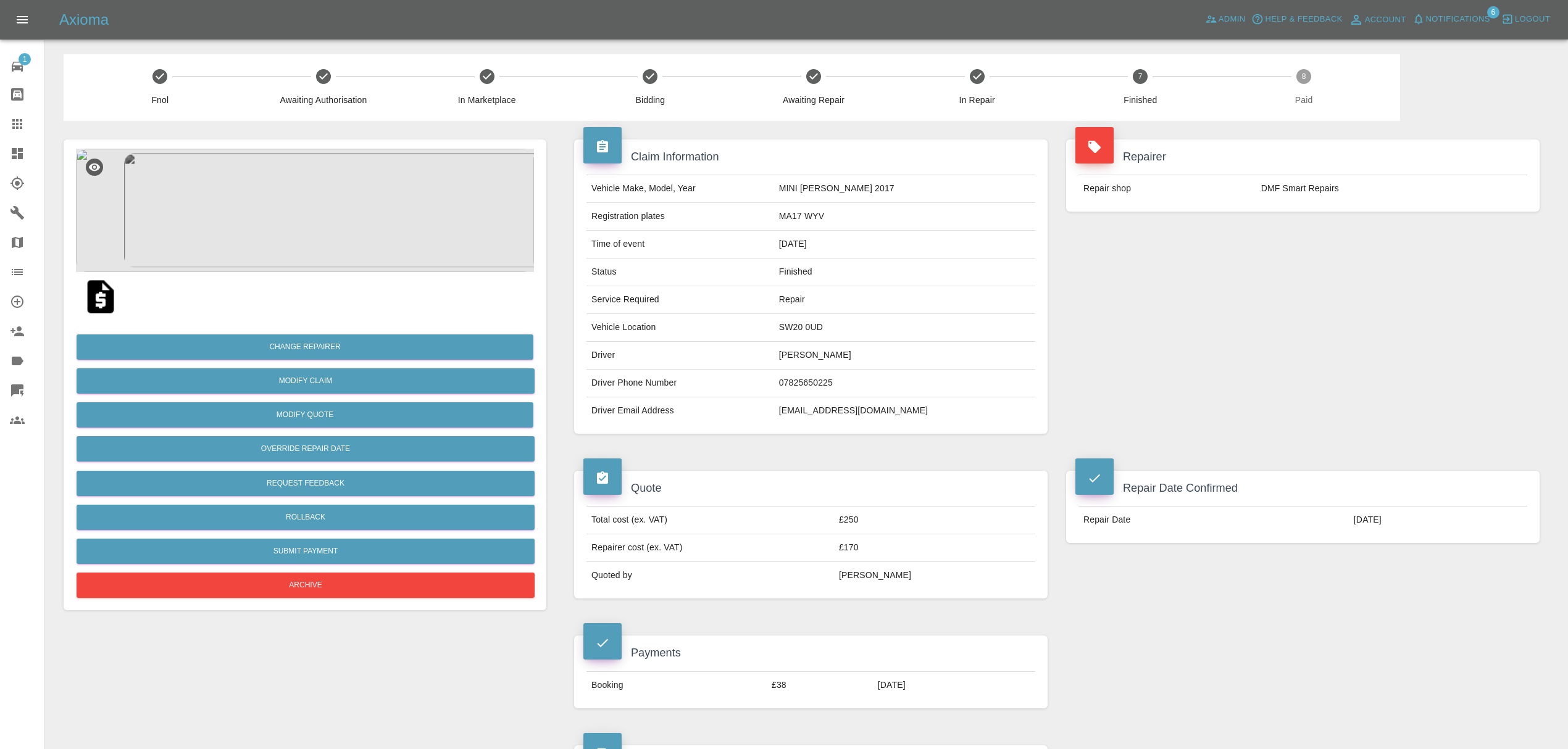
drag, startPoint x: 32, startPoint y: 126, endPoint x: 38, endPoint y: 129, distance: 6.7
click at [32, 126] on div at bounding box center [27, 124] width 35 height 15
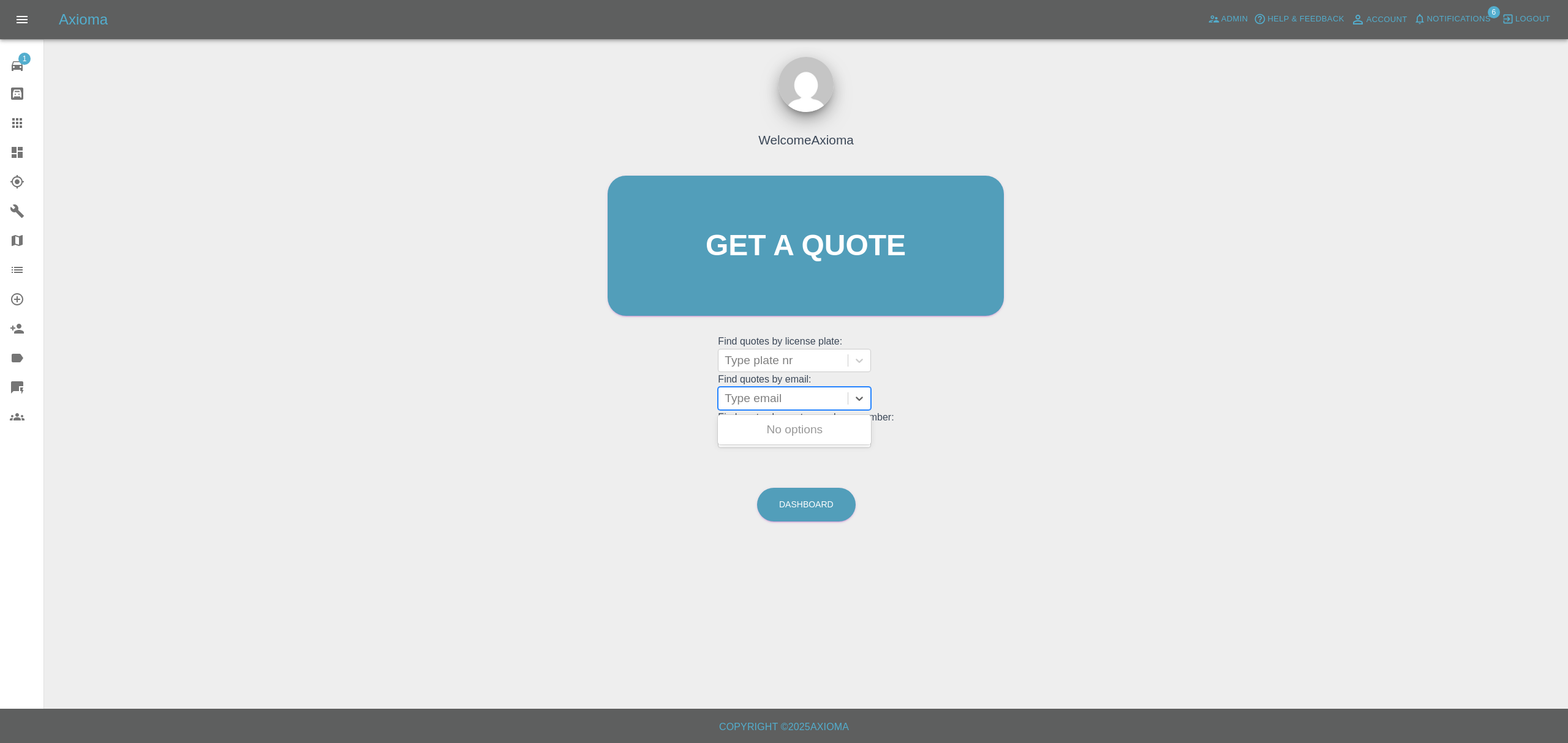
click at [758, 397] on div at bounding box center [783, 398] width 117 height 17
paste input "[EMAIL_ADDRESS][DOMAIN_NAME]"
type input "[EMAIL_ADDRESS][DOMAIN_NAME]"
click at [757, 436] on div "VO65 OBT, Finished" at bounding box center [793, 430] width 153 height 25
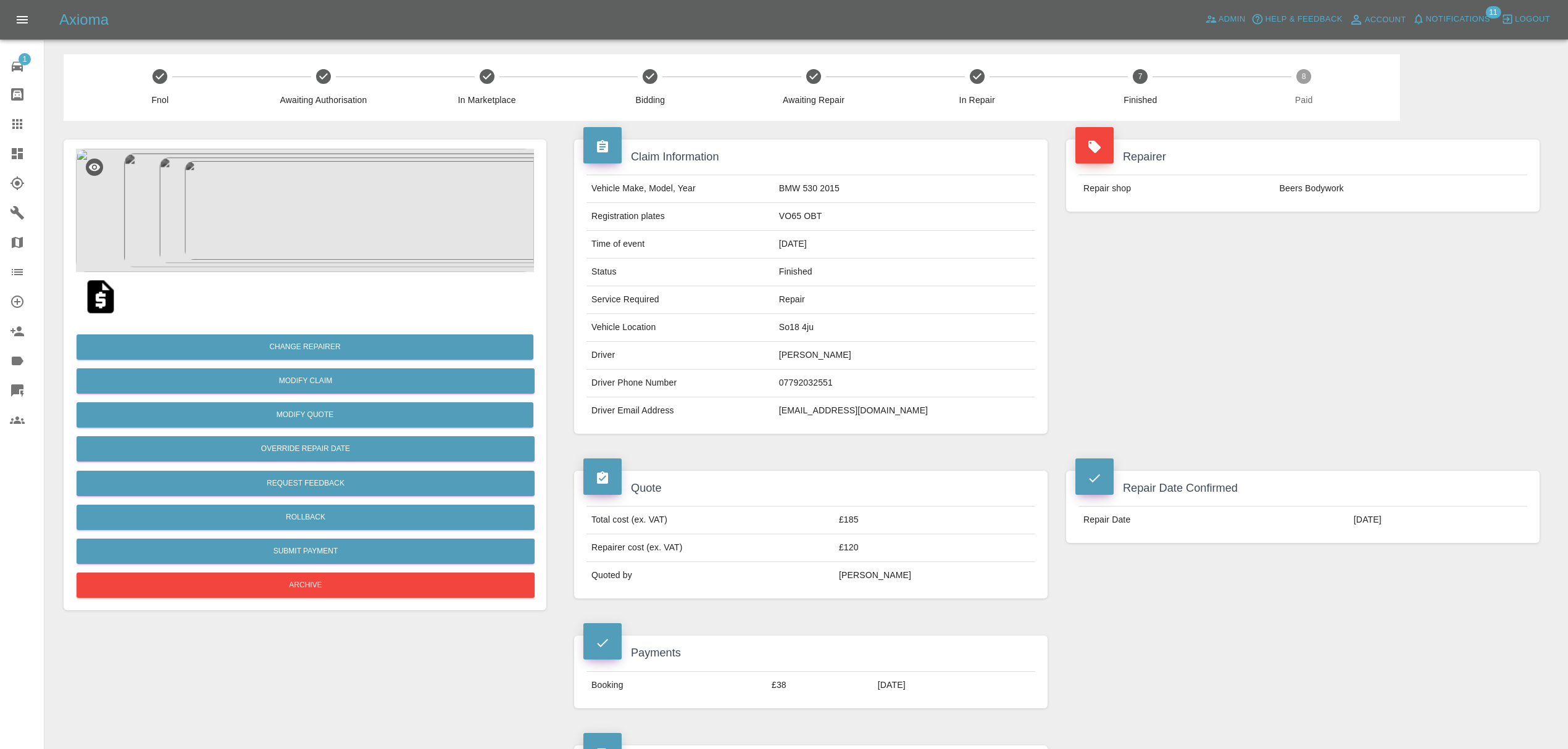
click at [26, 143] on link "Dashboard" at bounding box center [21, 153] width 44 height 30
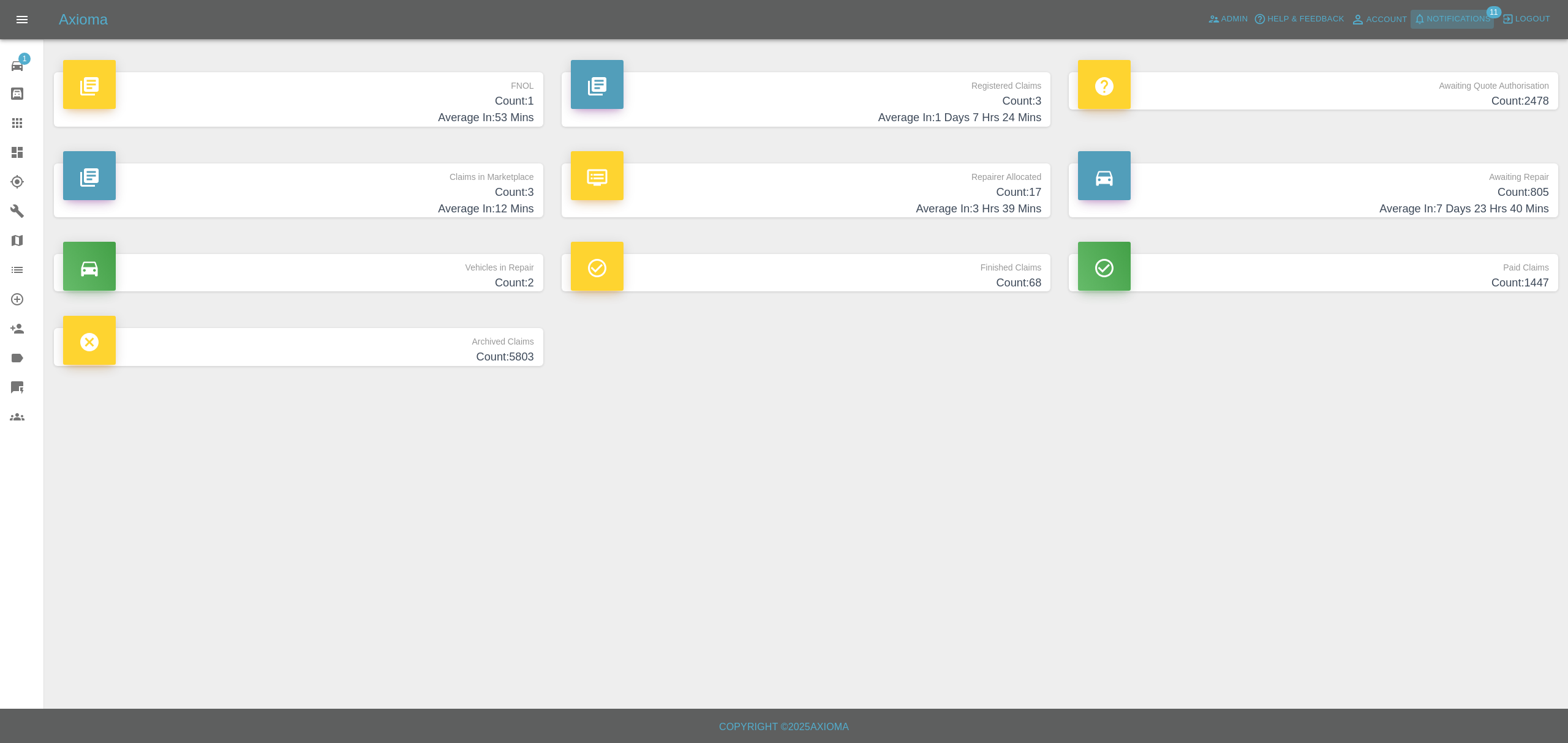
click at [1457, 25] on span "Notifications" at bounding box center [1459, 19] width 63 height 14
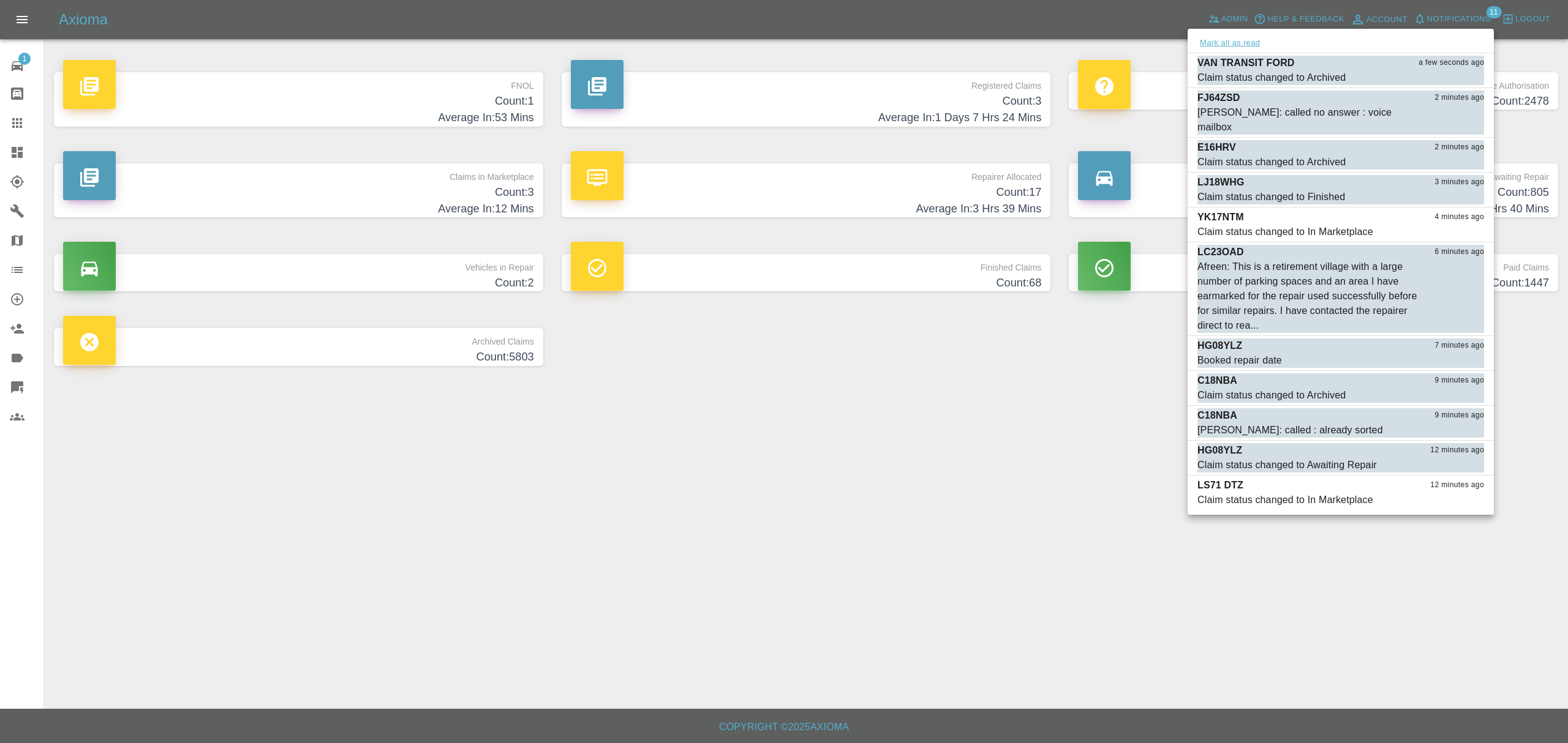
click at [1230, 37] on button "Mark all as read" at bounding box center [1230, 43] width 65 height 14
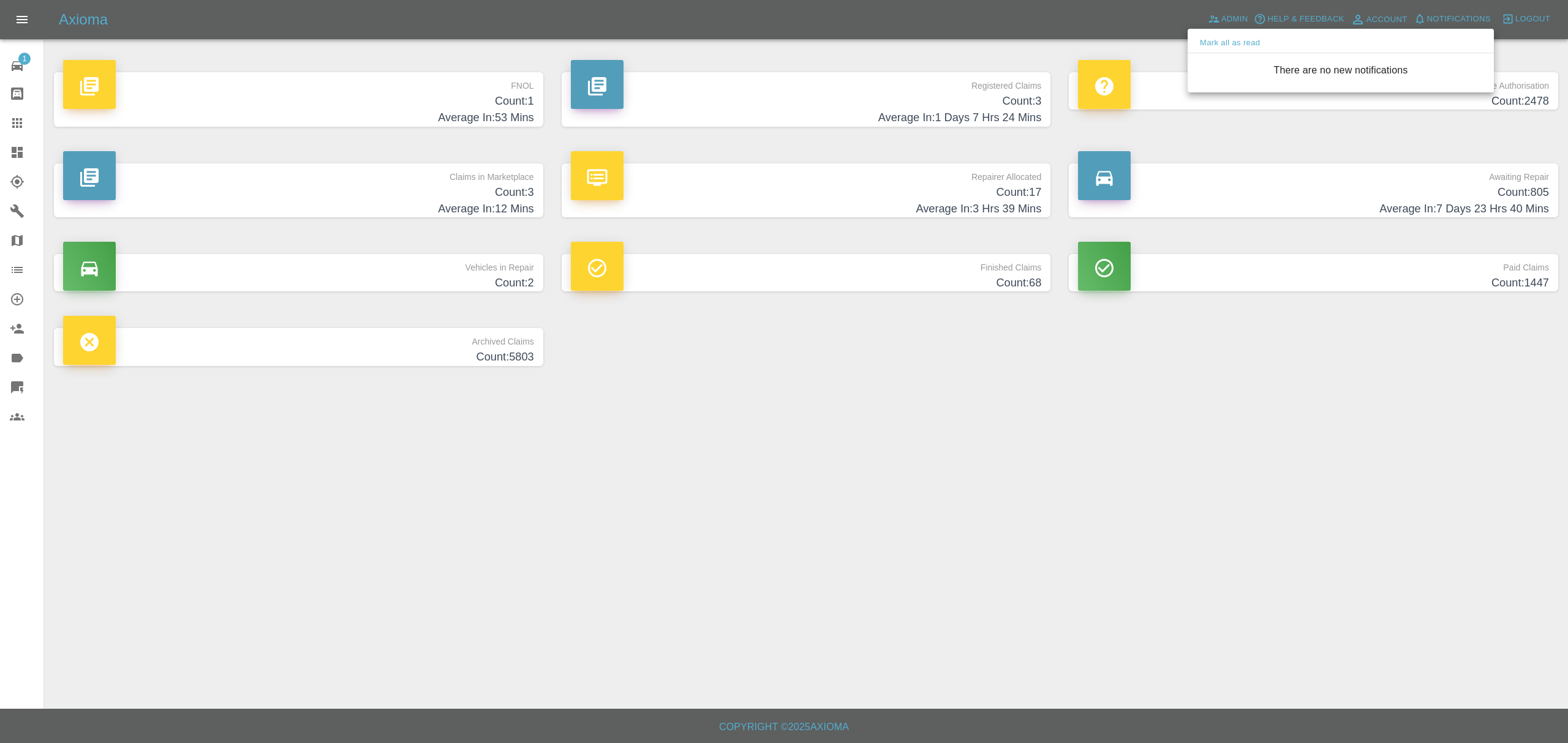
click at [1026, 481] on div at bounding box center [784, 372] width 1568 height 743
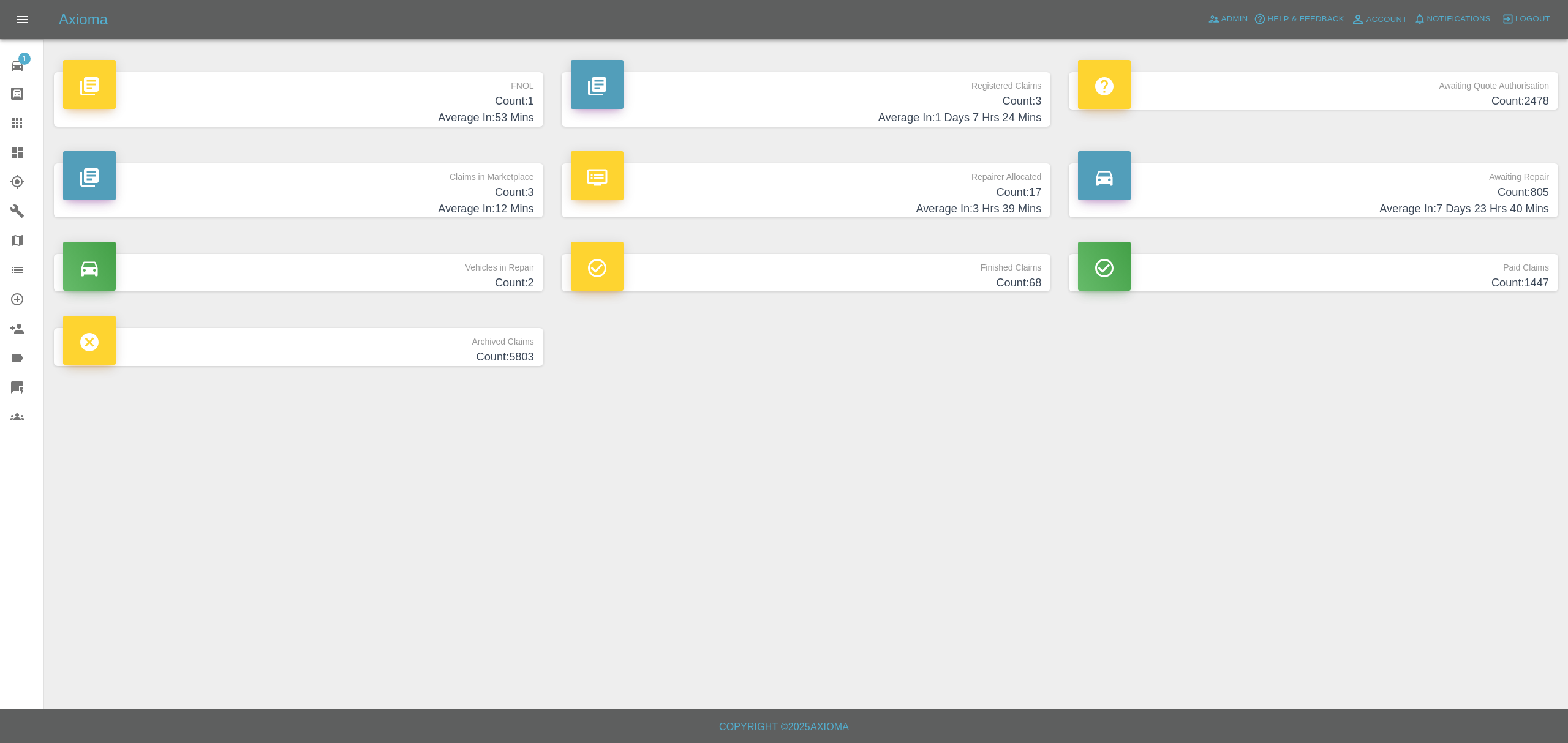
click at [309, 102] on h4 "Count: 1" at bounding box center [299, 101] width 470 height 16
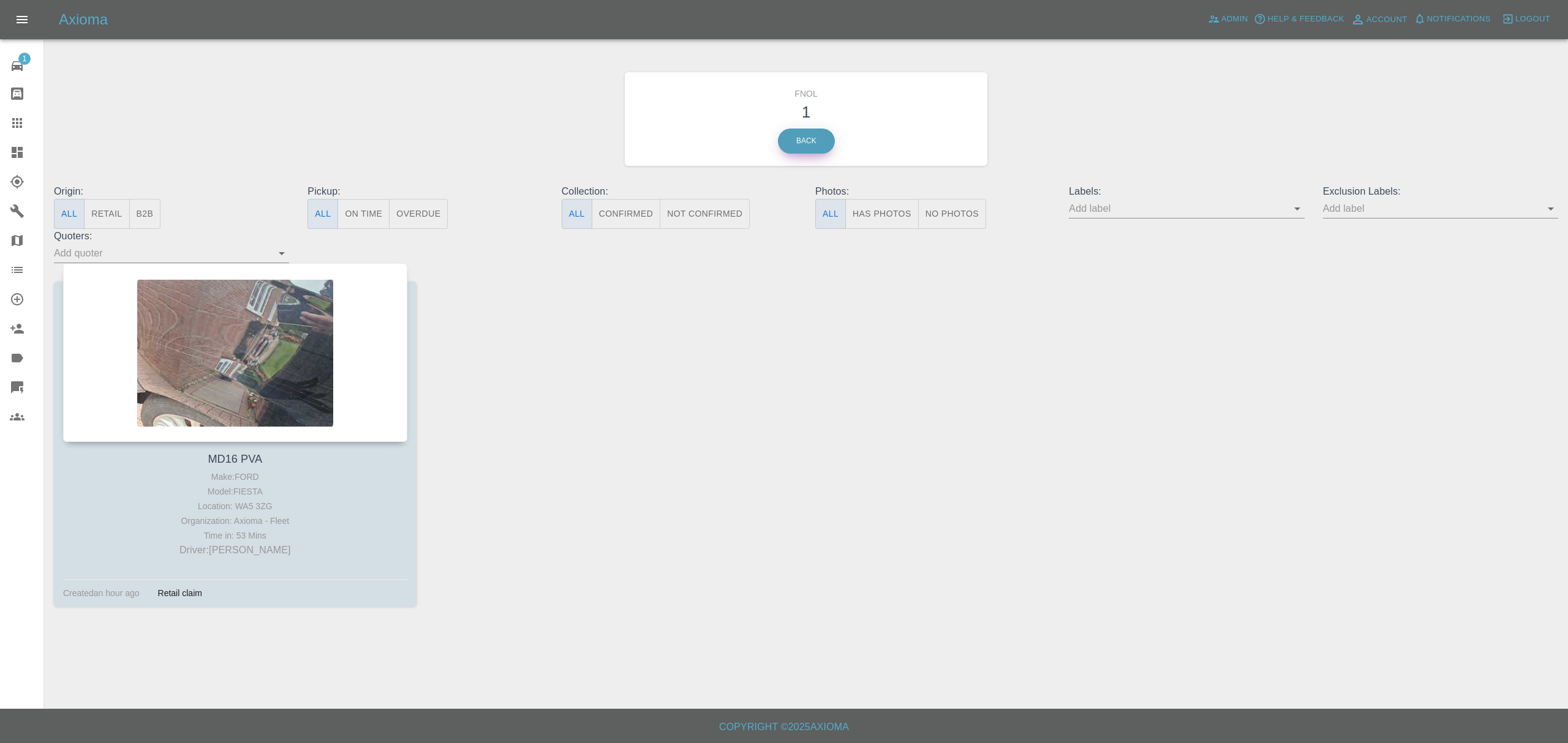
click at [799, 141] on link "Back" at bounding box center [806, 141] width 57 height 25
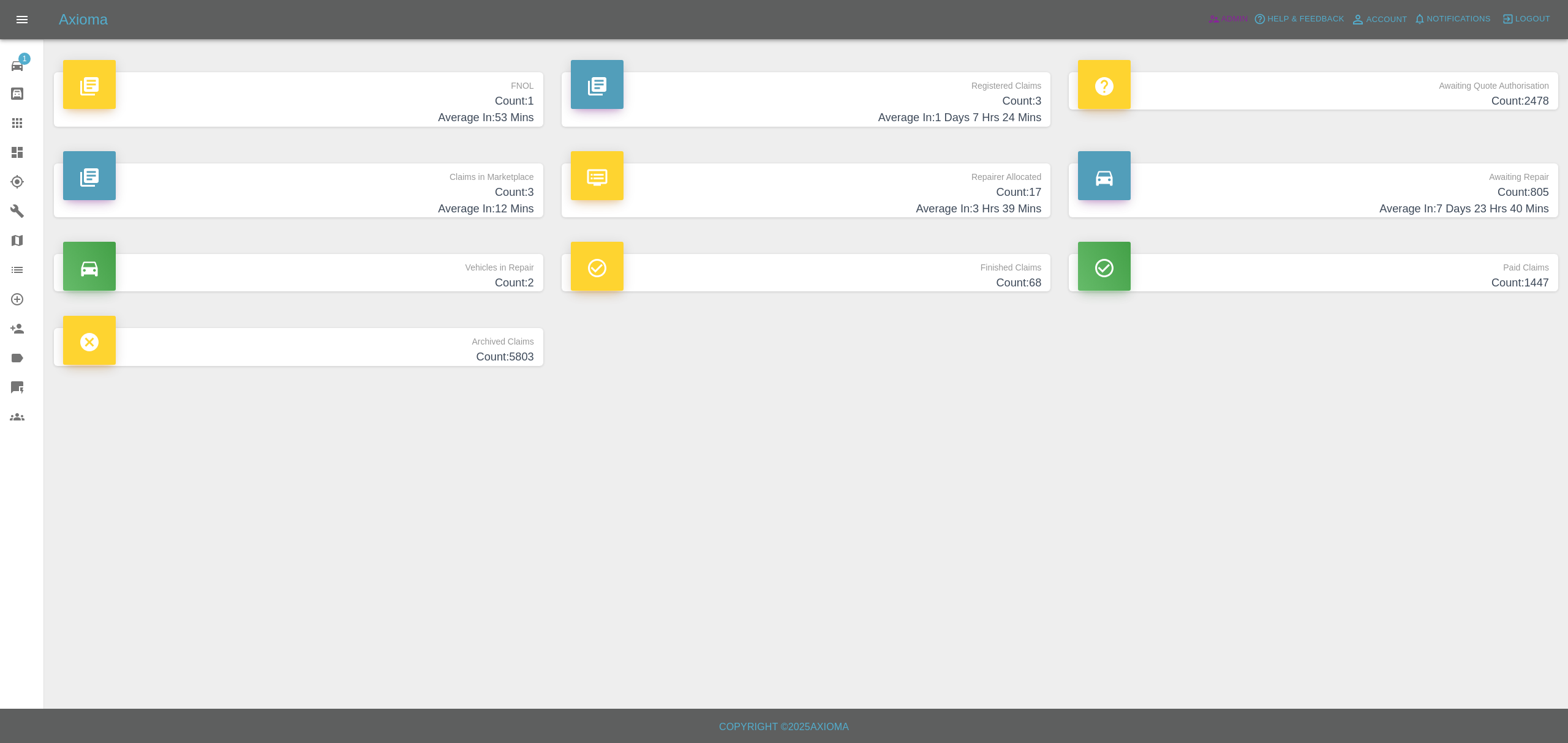
click at [1230, 23] on span "Admin" at bounding box center [1235, 19] width 27 height 14
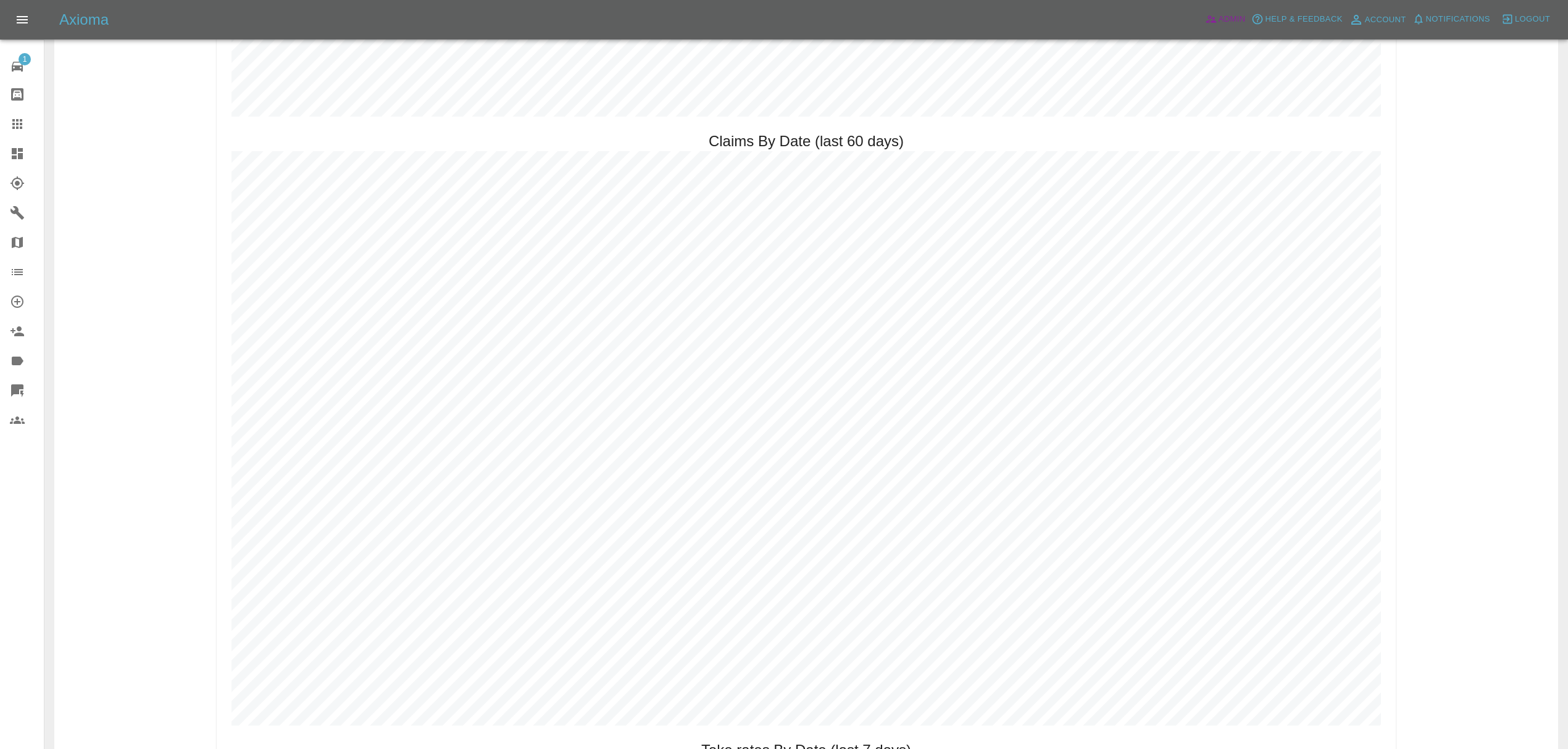
scroll to position [1744, 0]
click at [1428, 11] on button "Notifications" at bounding box center [1451, 19] width 84 height 19
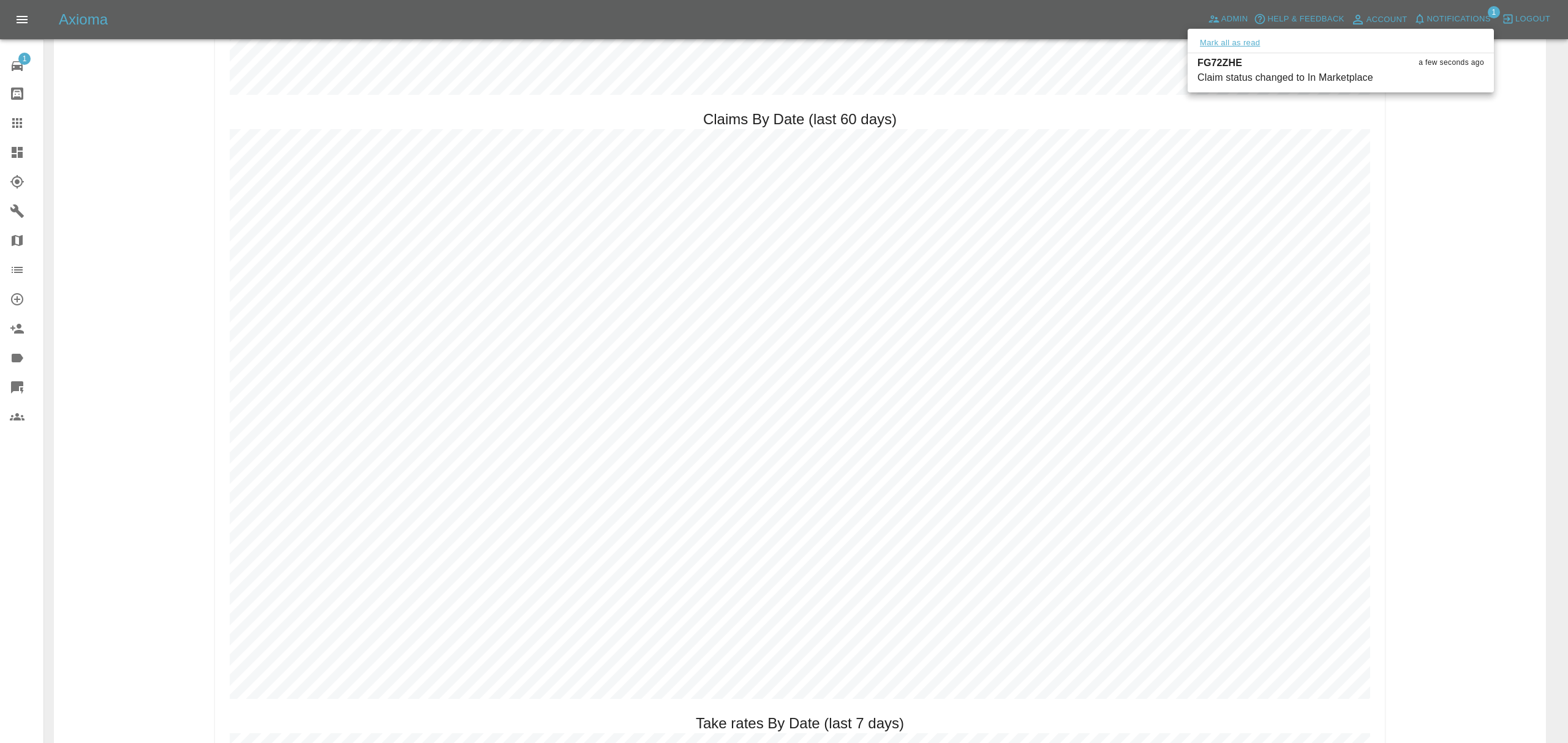
click at [1213, 43] on button "Mark all as read" at bounding box center [1230, 43] width 65 height 14
click at [1473, 192] on div at bounding box center [784, 372] width 1568 height 743
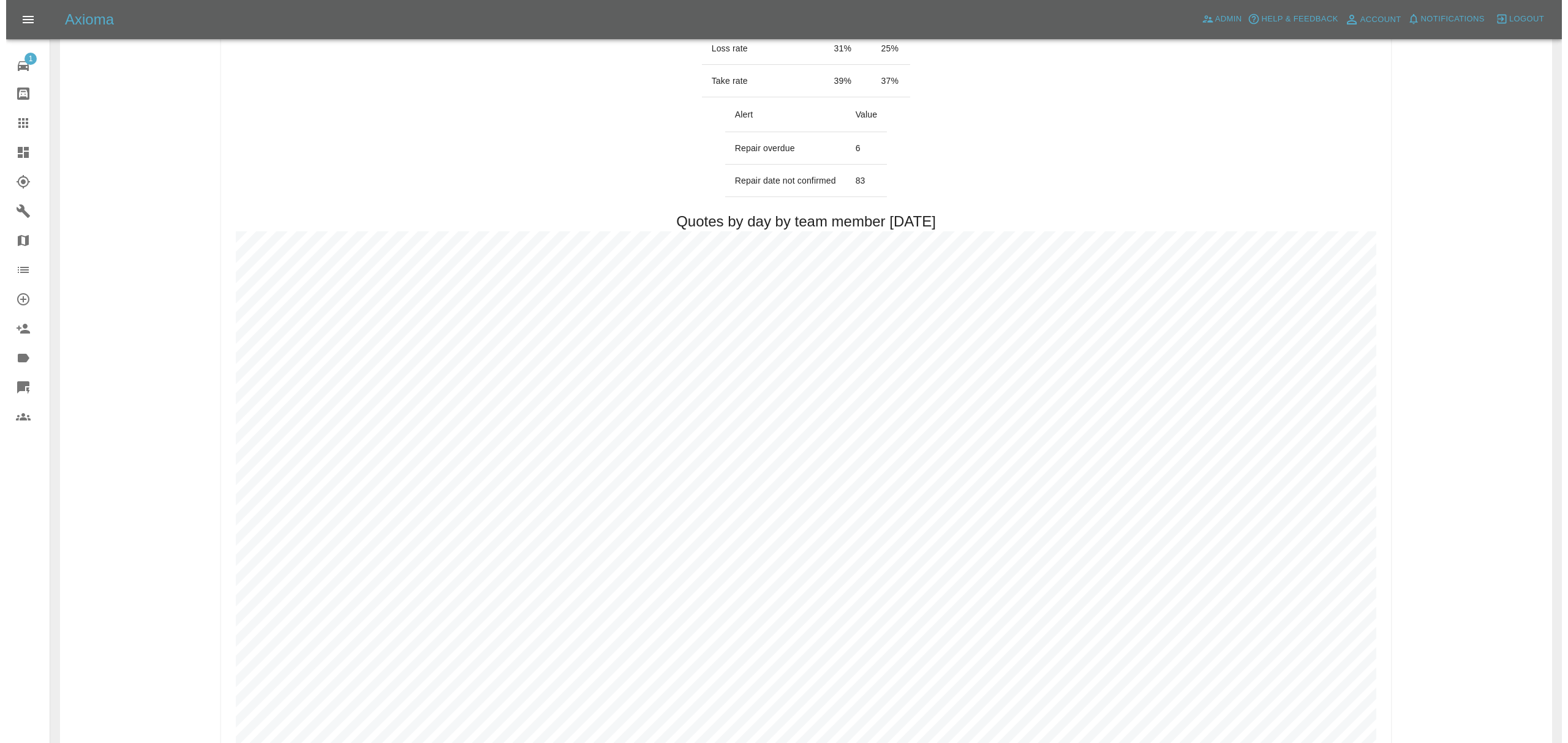
scroll to position [0, 0]
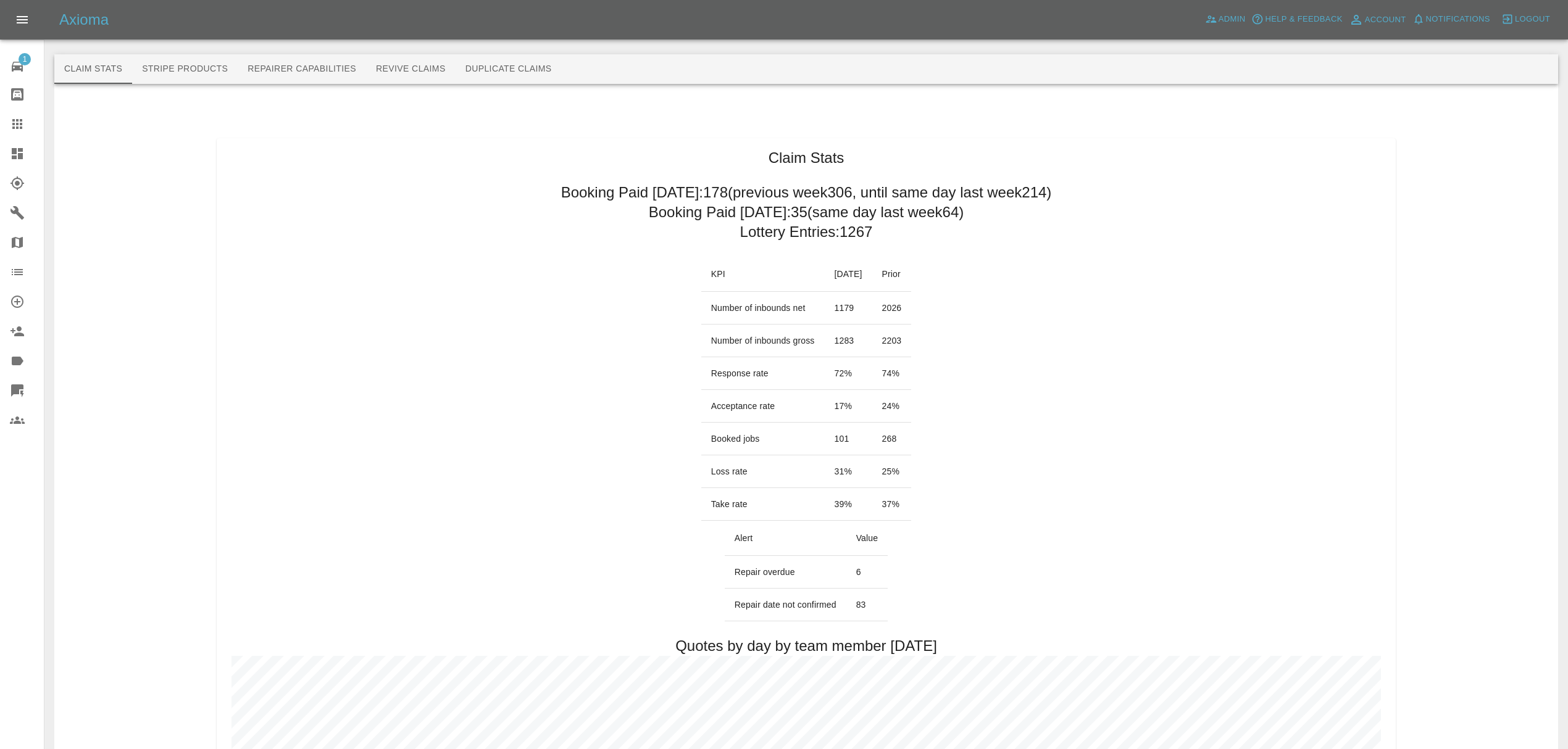
click at [33, 156] on div at bounding box center [27, 153] width 35 height 15
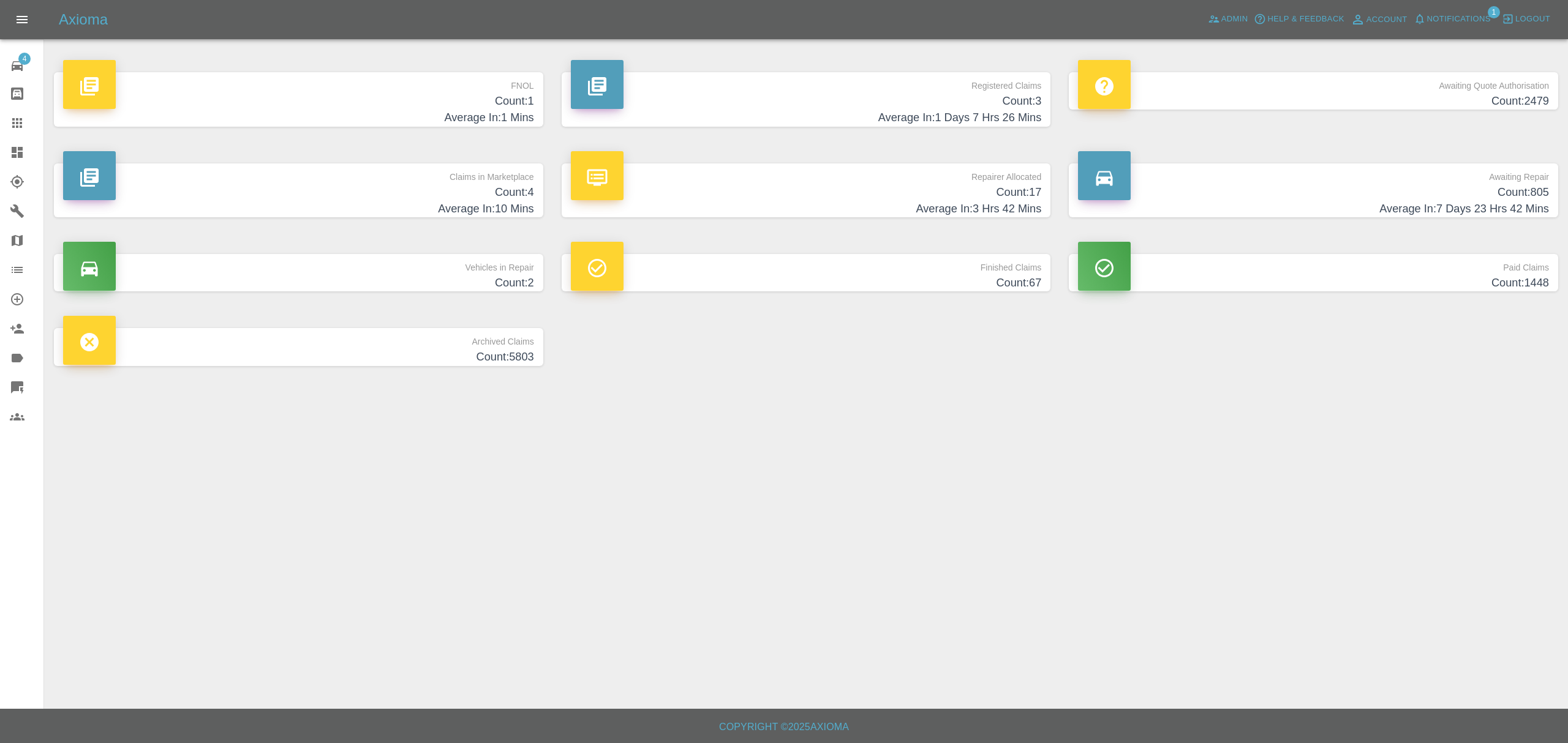
drag, startPoint x: 0, startPoint y: 0, endPoint x: 377, endPoint y: 94, distance: 388.5
click at [377, 94] on h4 "Count: 1" at bounding box center [299, 101] width 470 height 16
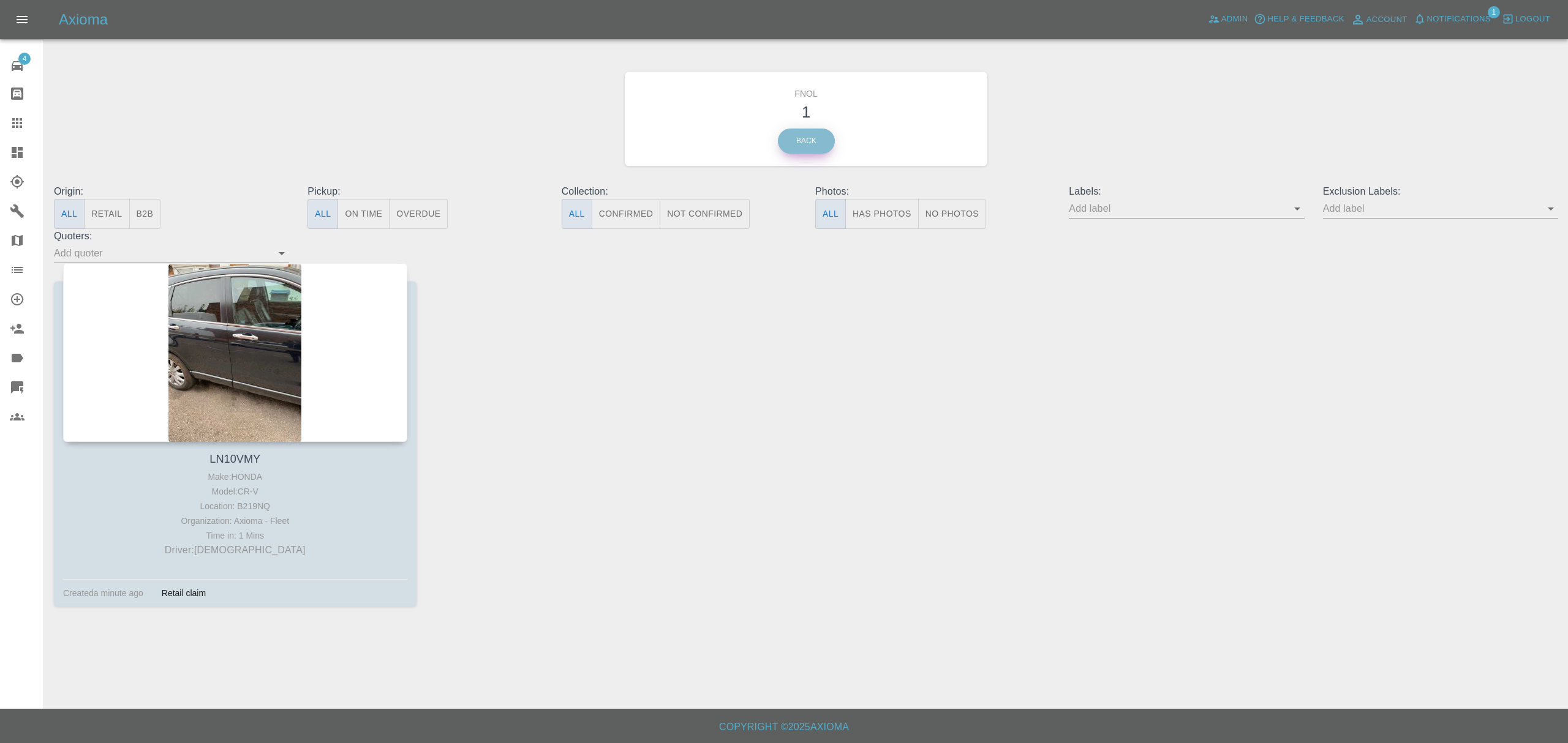
click at [810, 139] on link "Back" at bounding box center [806, 141] width 57 height 25
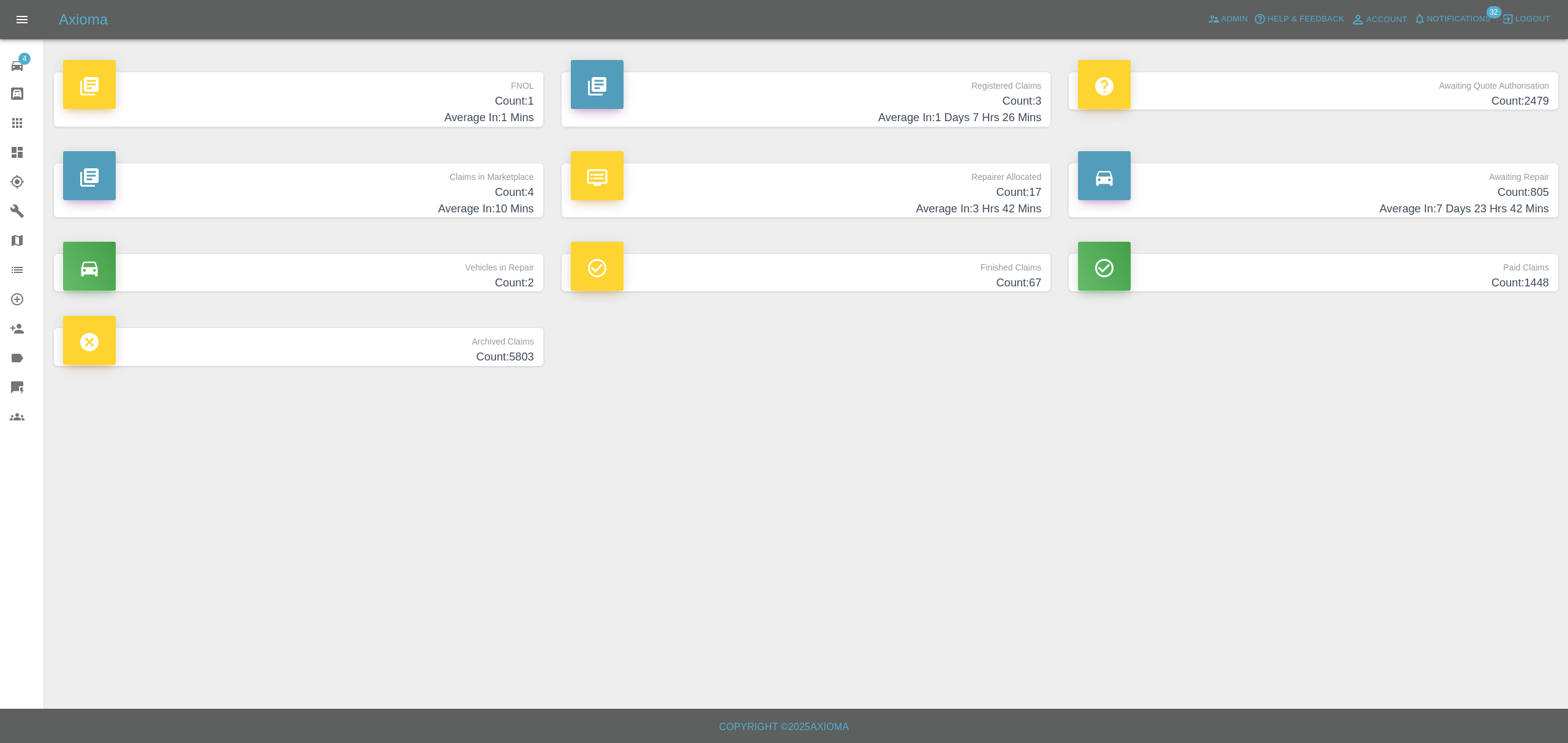
click at [1458, 18] on span "Notifications" at bounding box center [1459, 19] width 63 height 14
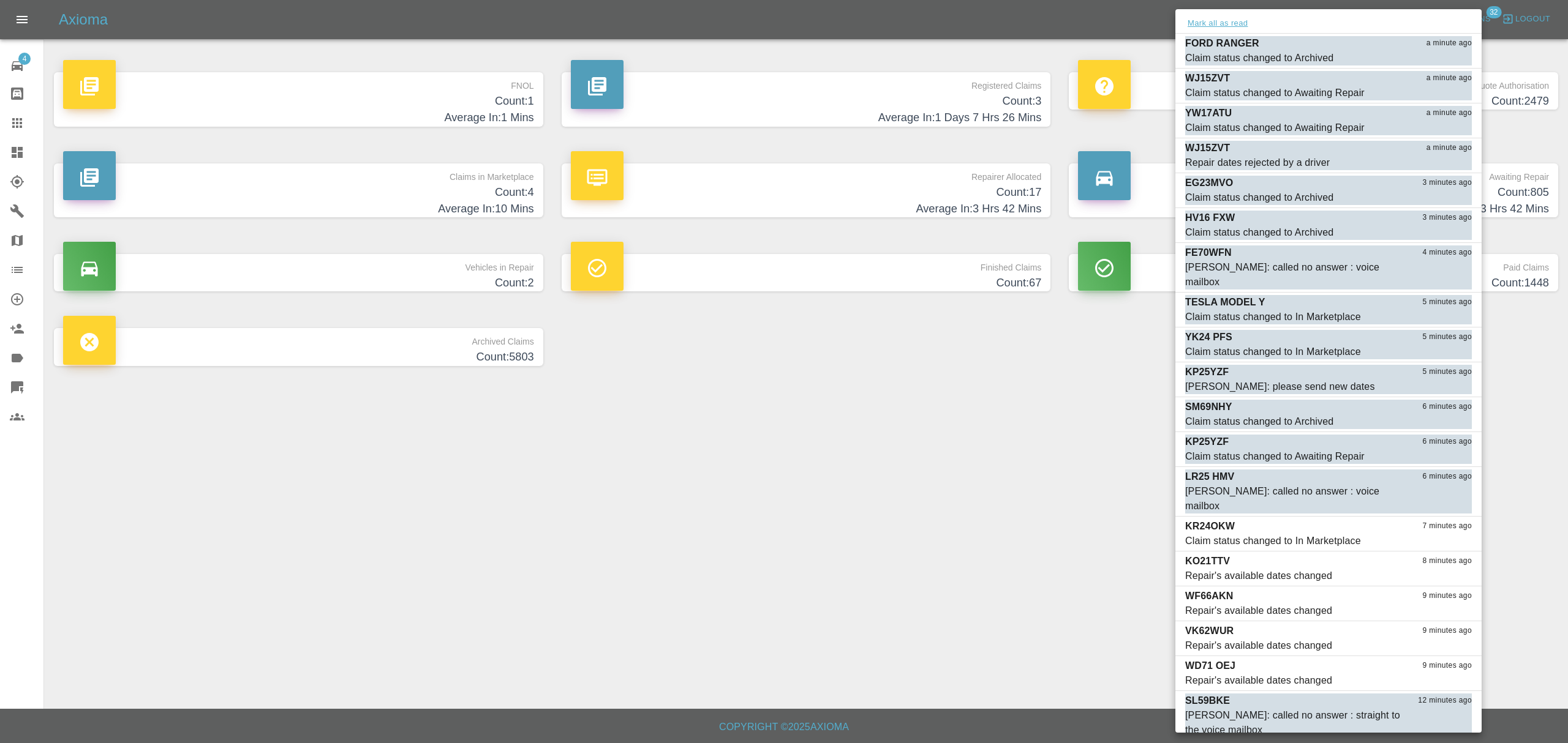
click at [1213, 25] on button "Mark all as read" at bounding box center [1218, 23] width 65 height 14
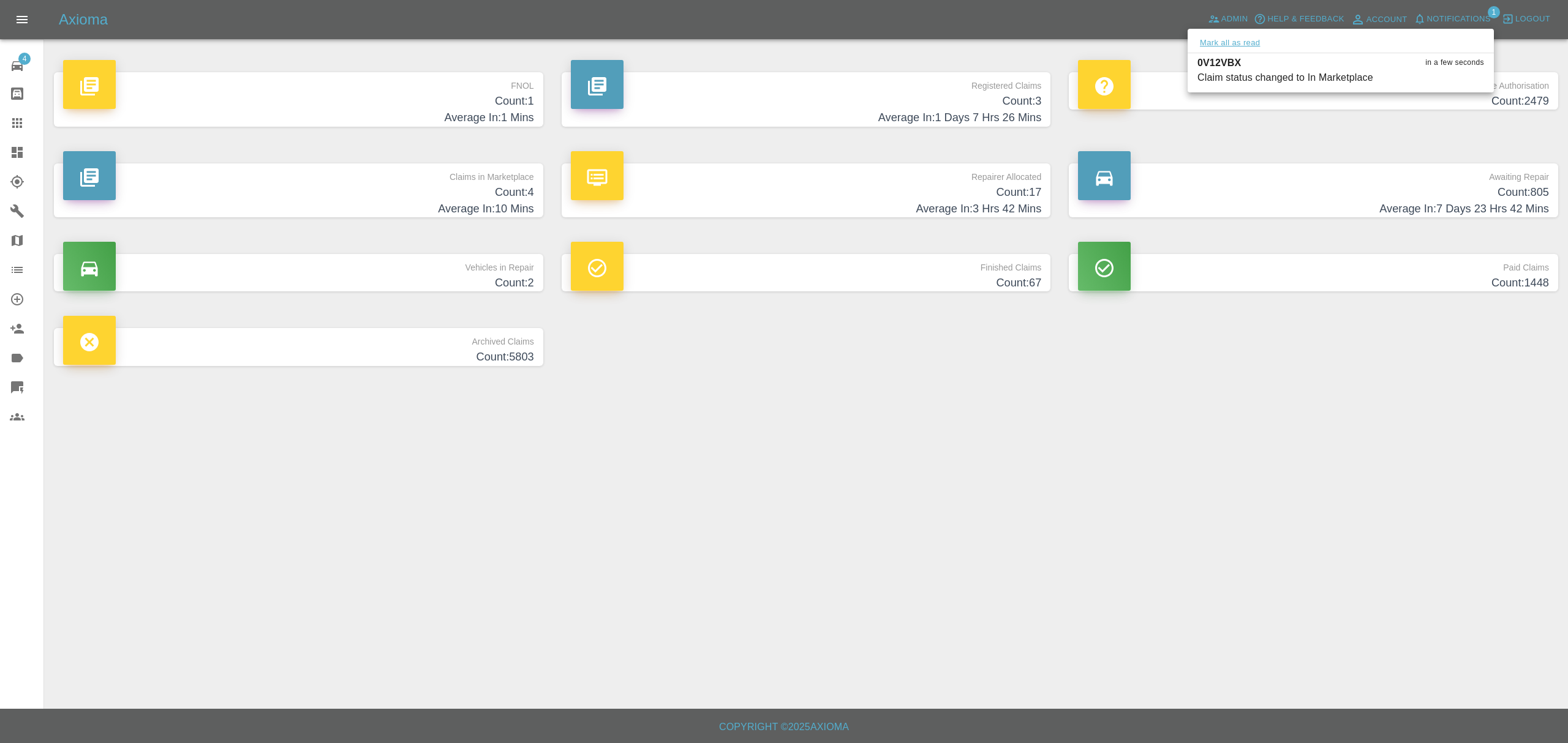
click at [1253, 43] on button "Mark all as read" at bounding box center [1230, 43] width 65 height 14
click at [1115, 481] on div at bounding box center [784, 372] width 1568 height 743
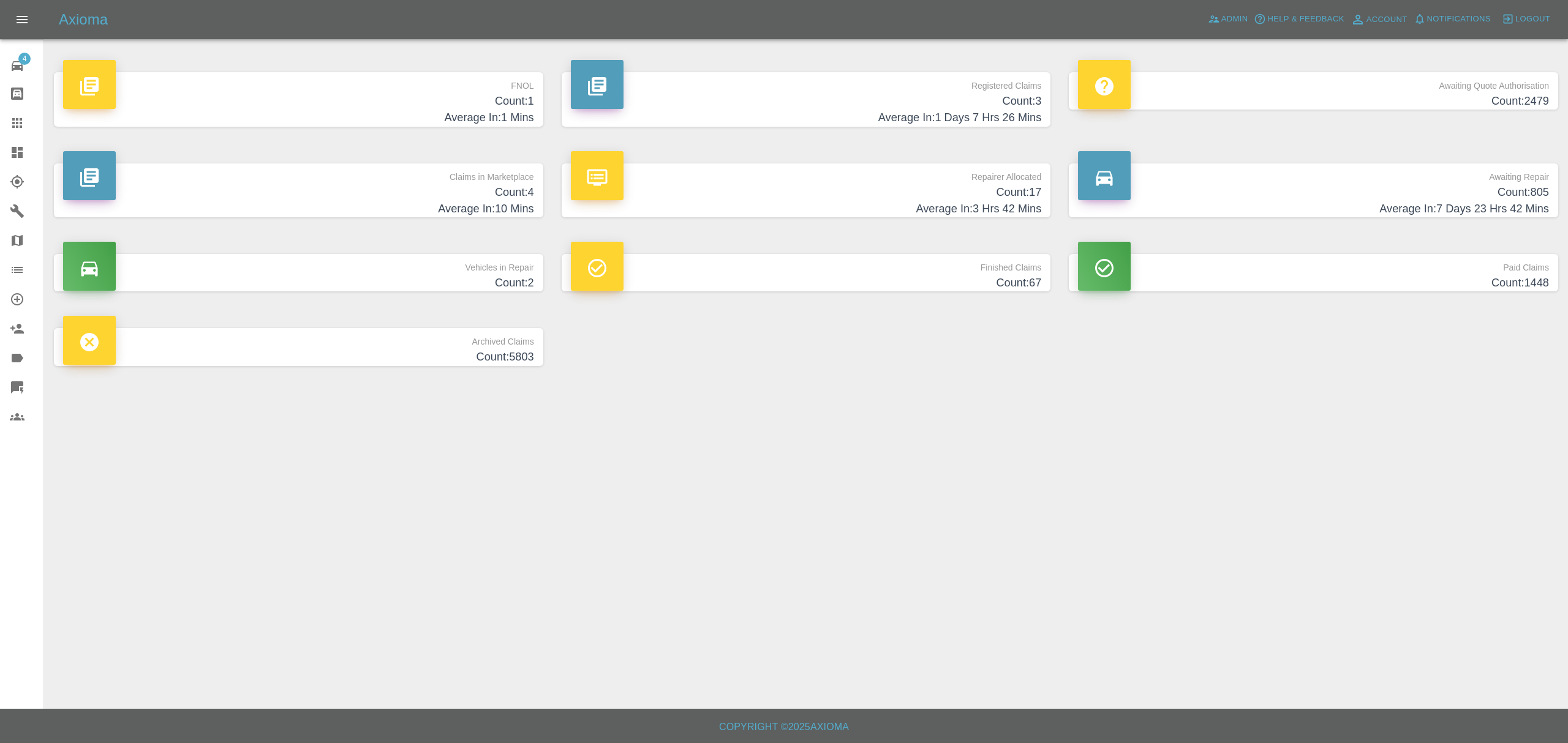
click at [451, 103] on h4 "Count: 1" at bounding box center [299, 101] width 470 height 16
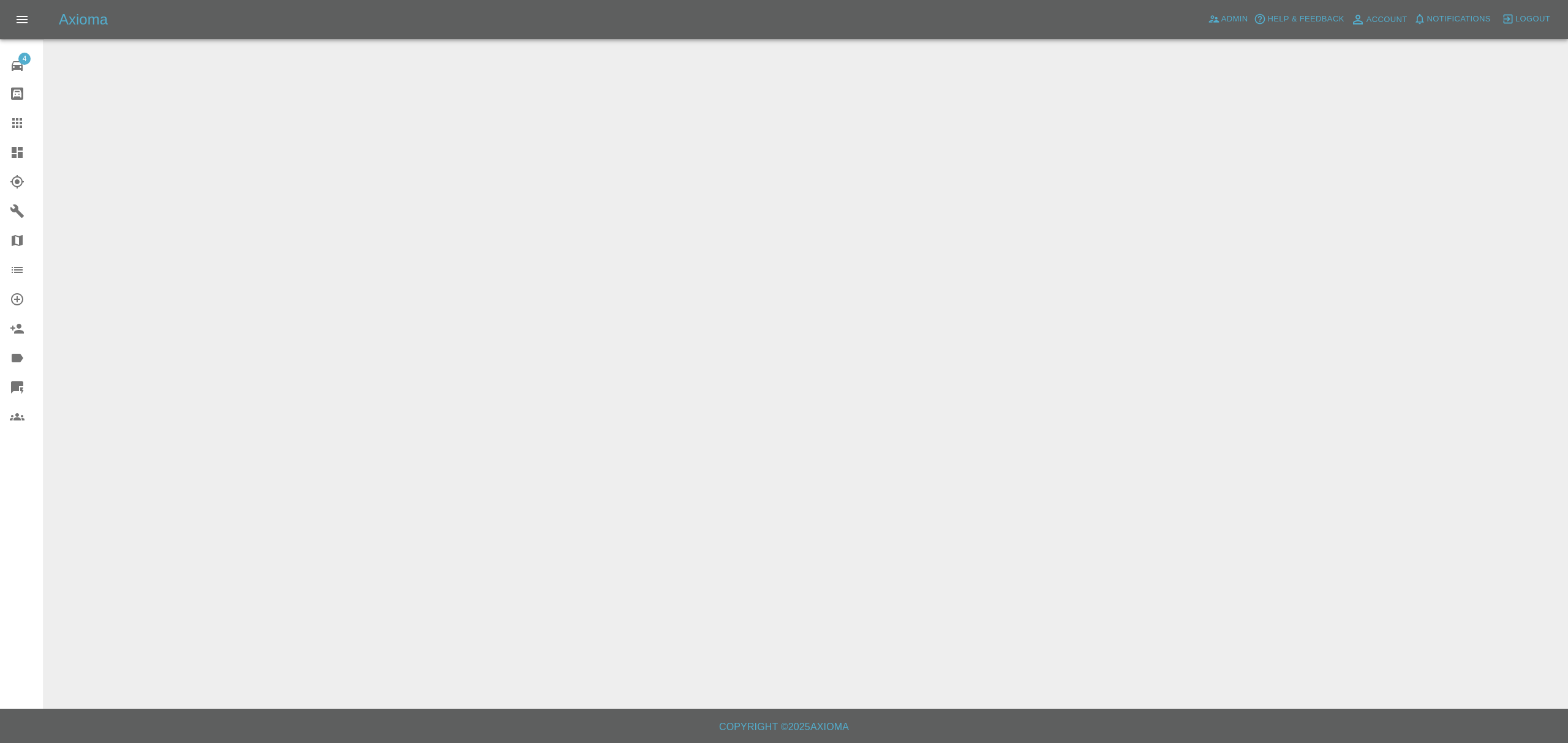
click at [23, 147] on icon at bounding box center [16, 152] width 14 height 14
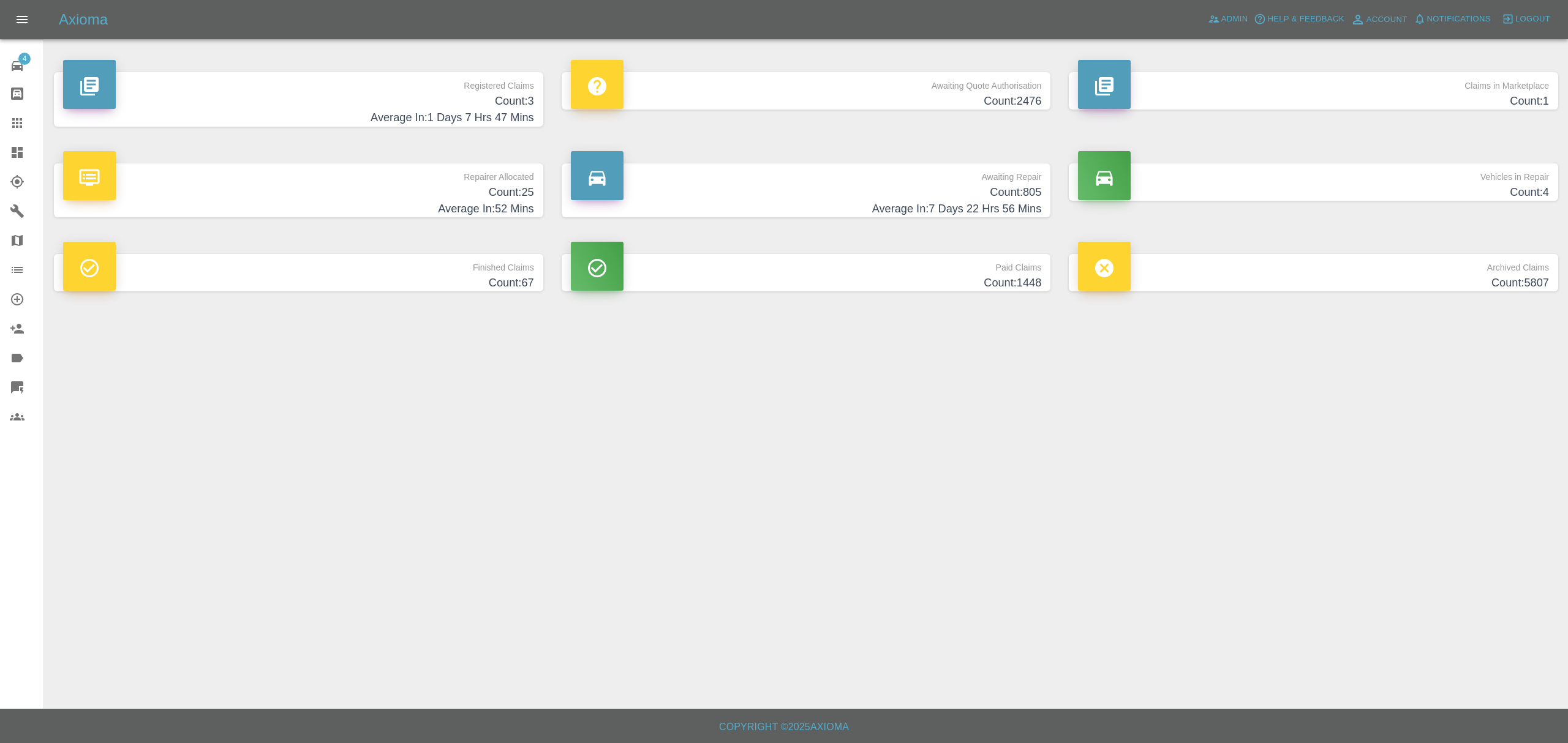
click at [538, 106] on link "Registered Claims Count: 3 Average In: 1 Days 7 Hrs 47 Mins" at bounding box center [299, 99] width 490 height 55
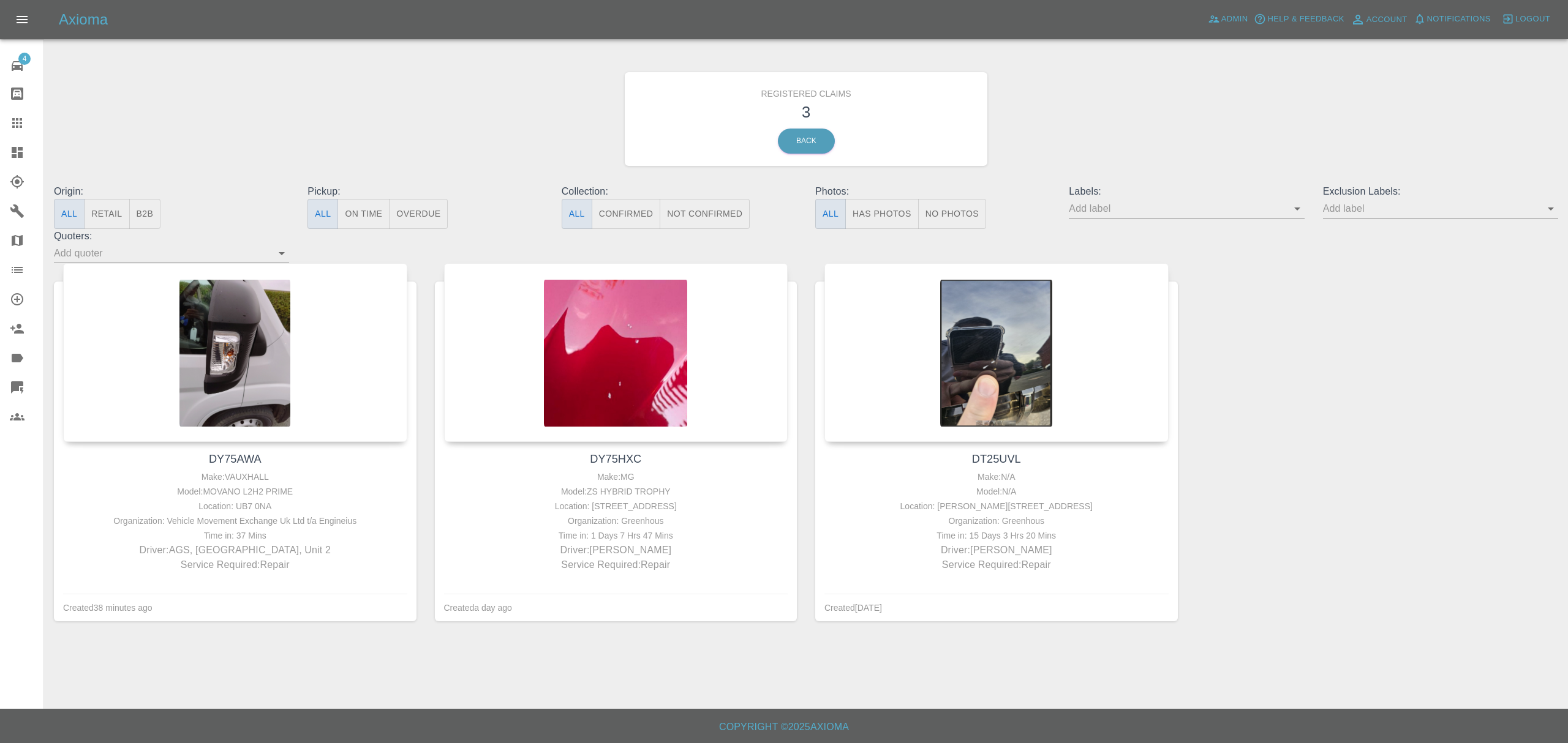
click at [778, 132] on div "Registered Claims 3 Back" at bounding box center [807, 119] width 363 height 94
click at [807, 141] on link "Back" at bounding box center [806, 141] width 57 height 25
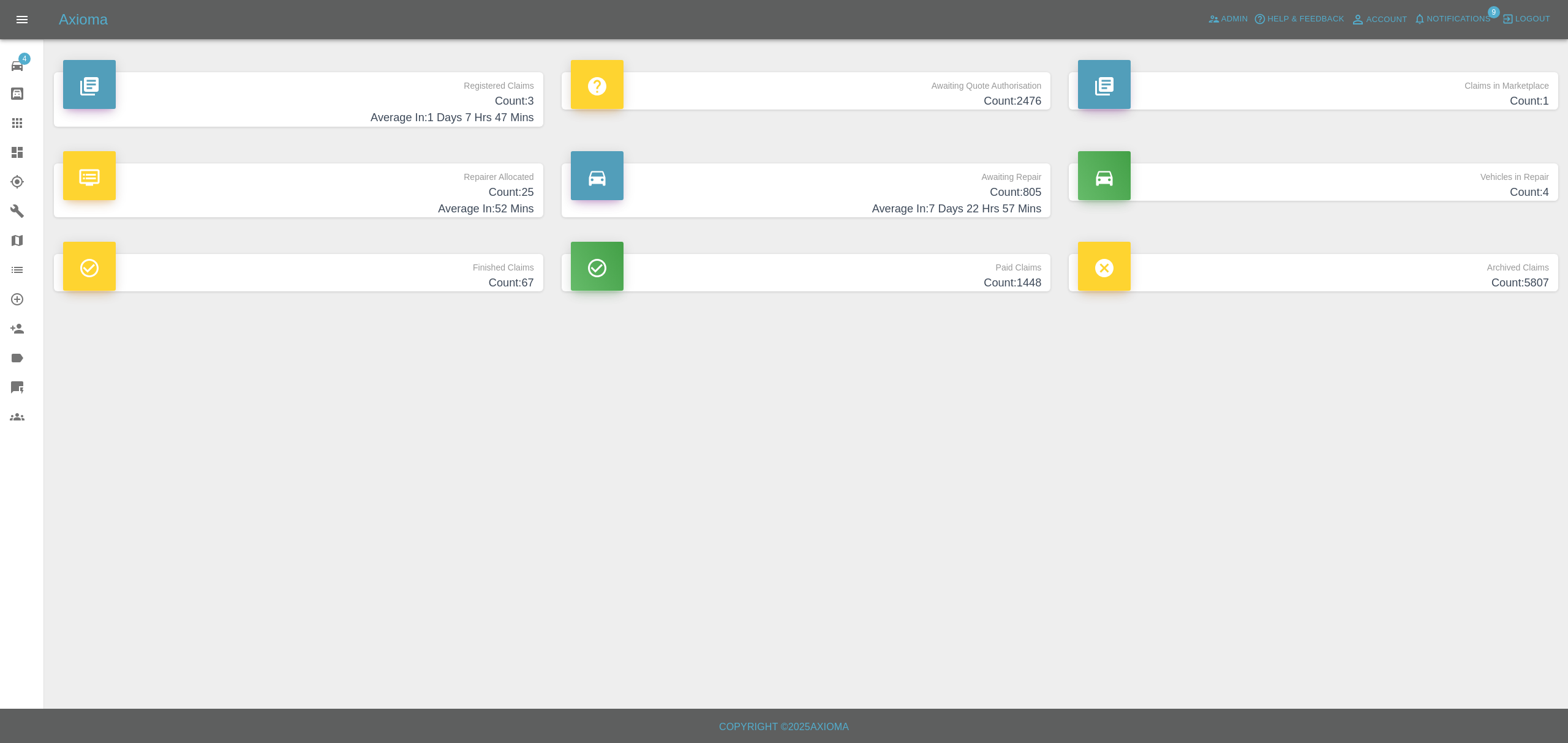
click at [11, 141] on link "Dashboard" at bounding box center [21, 152] width 43 height 30
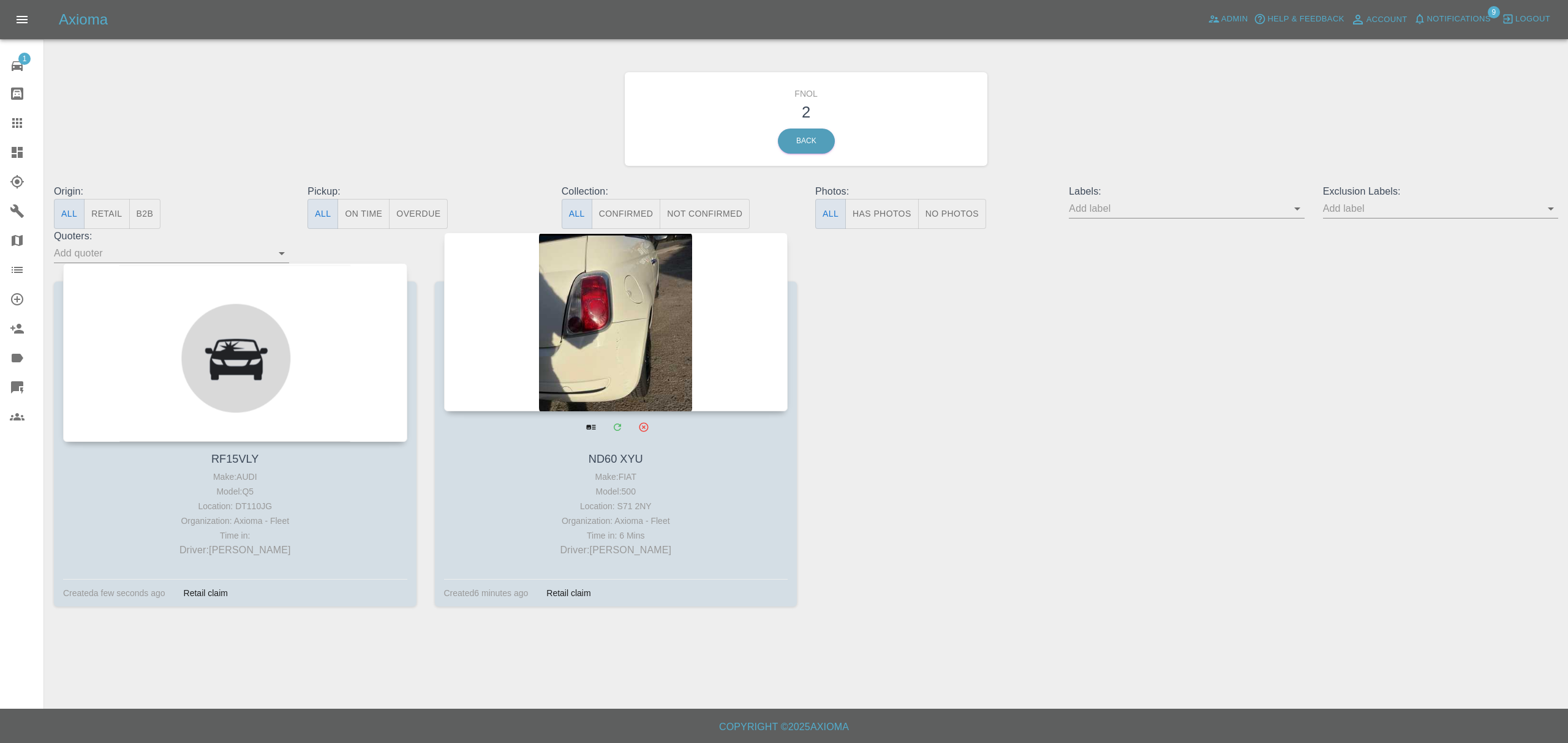
click at [690, 307] on div at bounding box center [615, 322] width 344 height 179
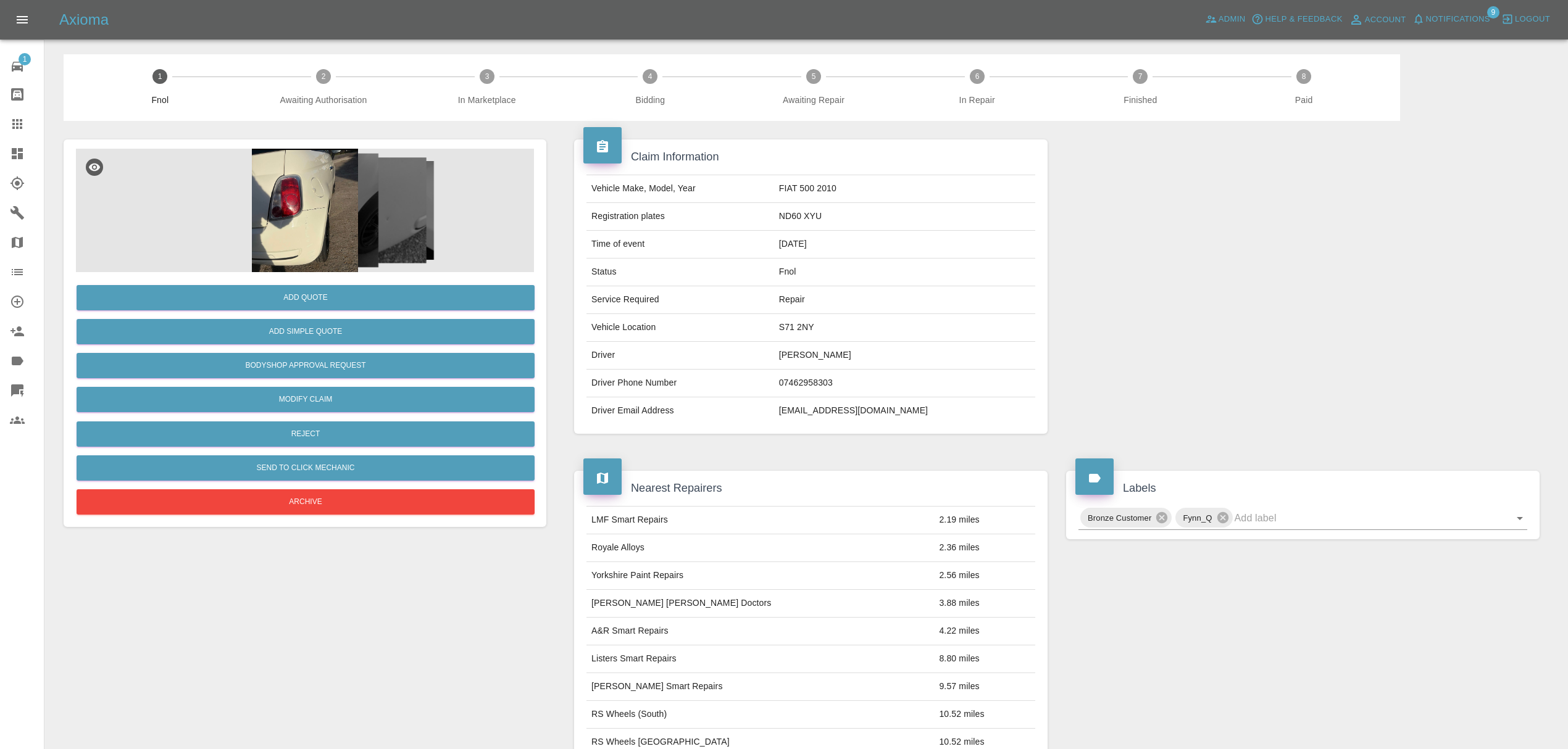
click at [315, 207] on img at bounding box center [304, 211] width 458 height 124
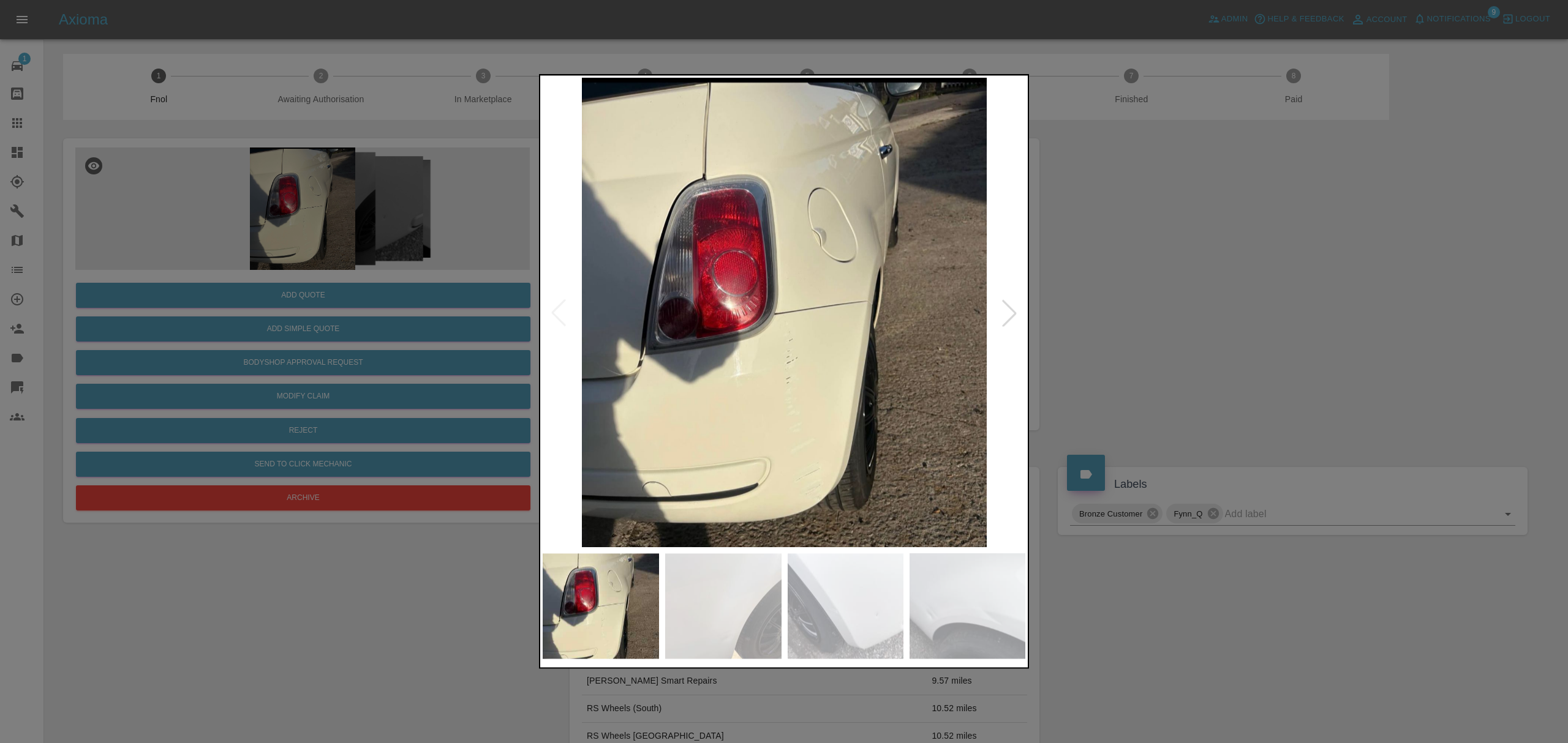
click at [1018, 311] on div at bounding box center [1009, 313] width 27 height 27
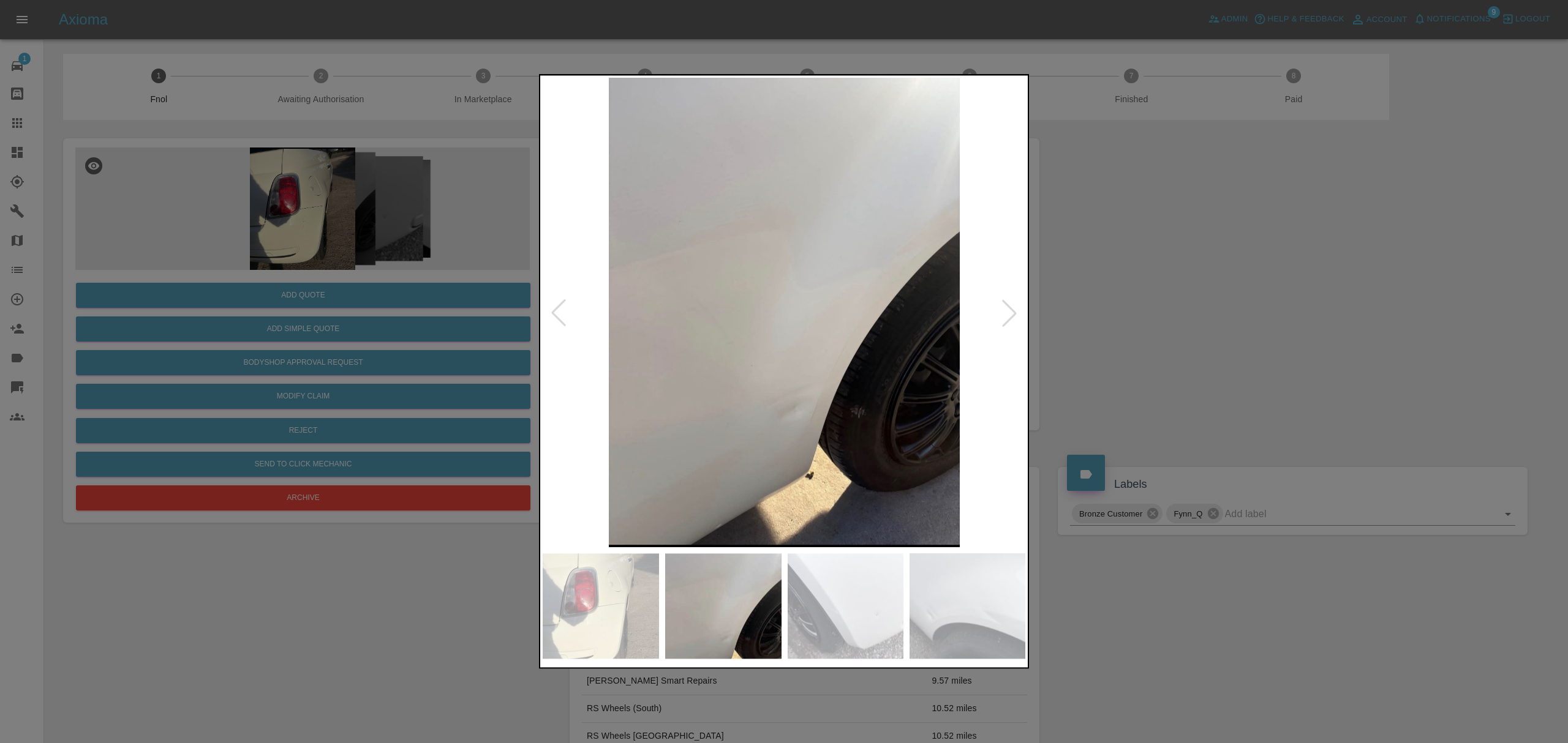
click at [1018, 311] on div at bounding box center [1009, 313] width 27 height 27
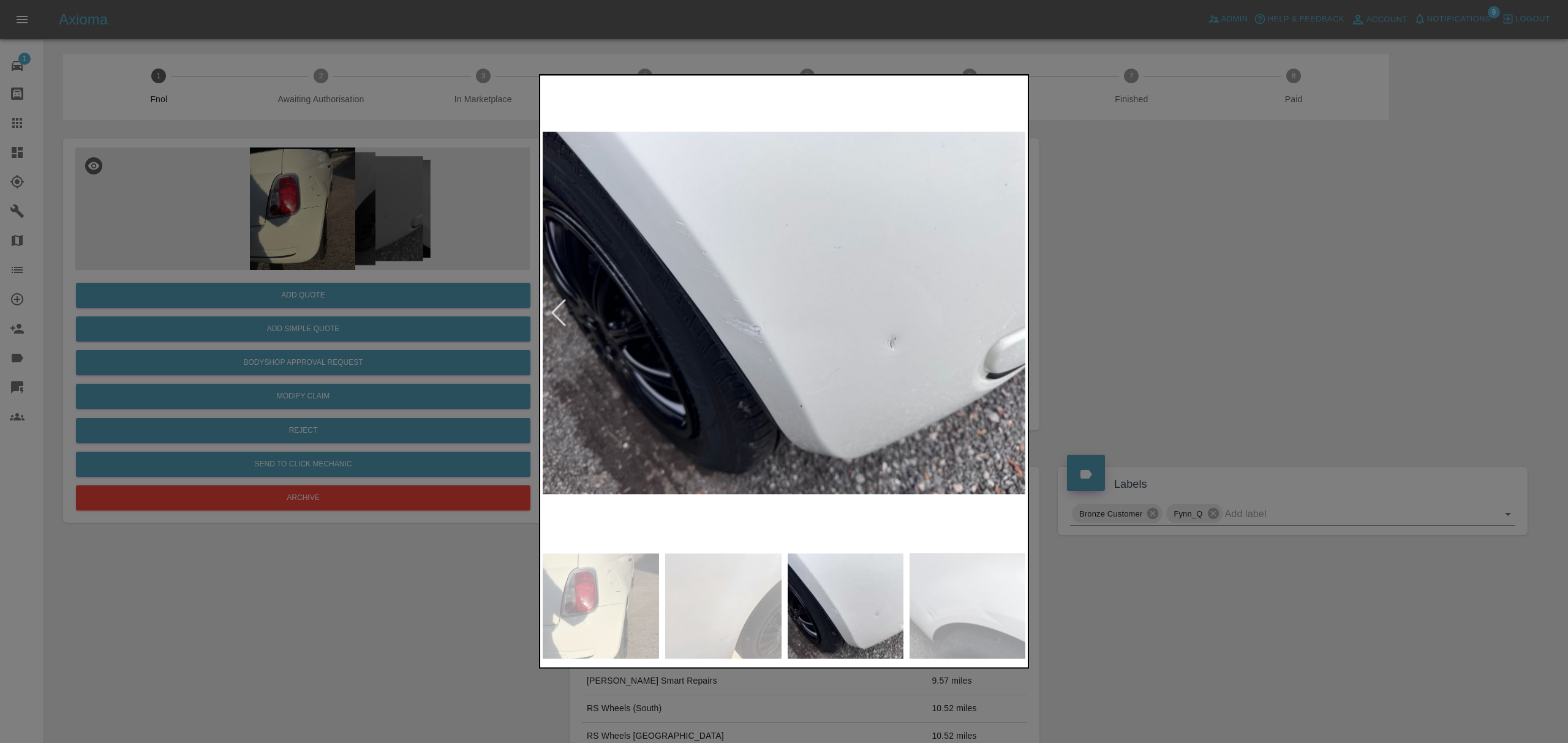
click at [1018, 311] on div at bounding box center [1009, 313] width 27 height 27
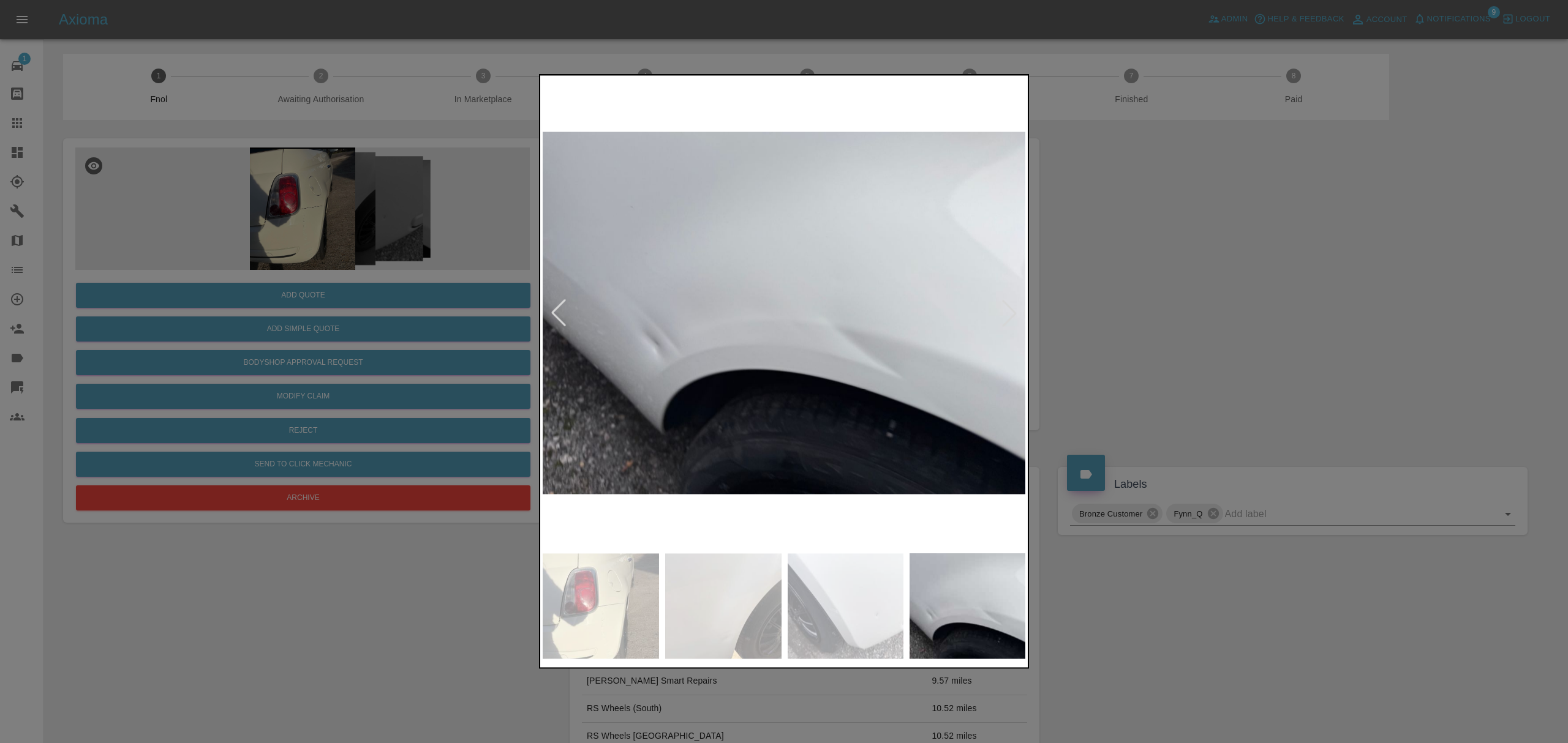
click at [1191, 311] on div at bounding box center [784, 372] width 1568 height 743
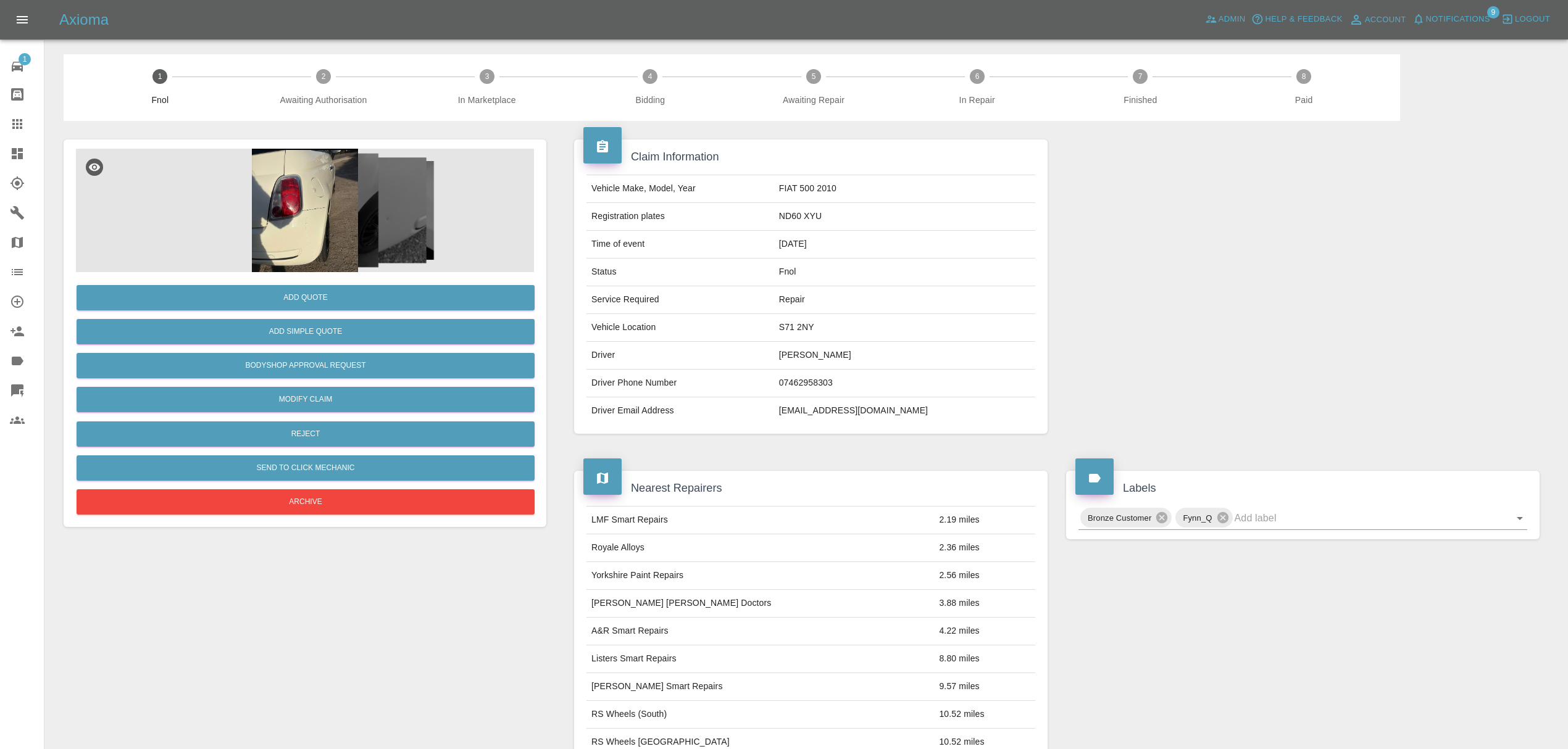
click at [1442, 25] on span "Notifications" at bounding box center [1458, 19] width 64 height 15
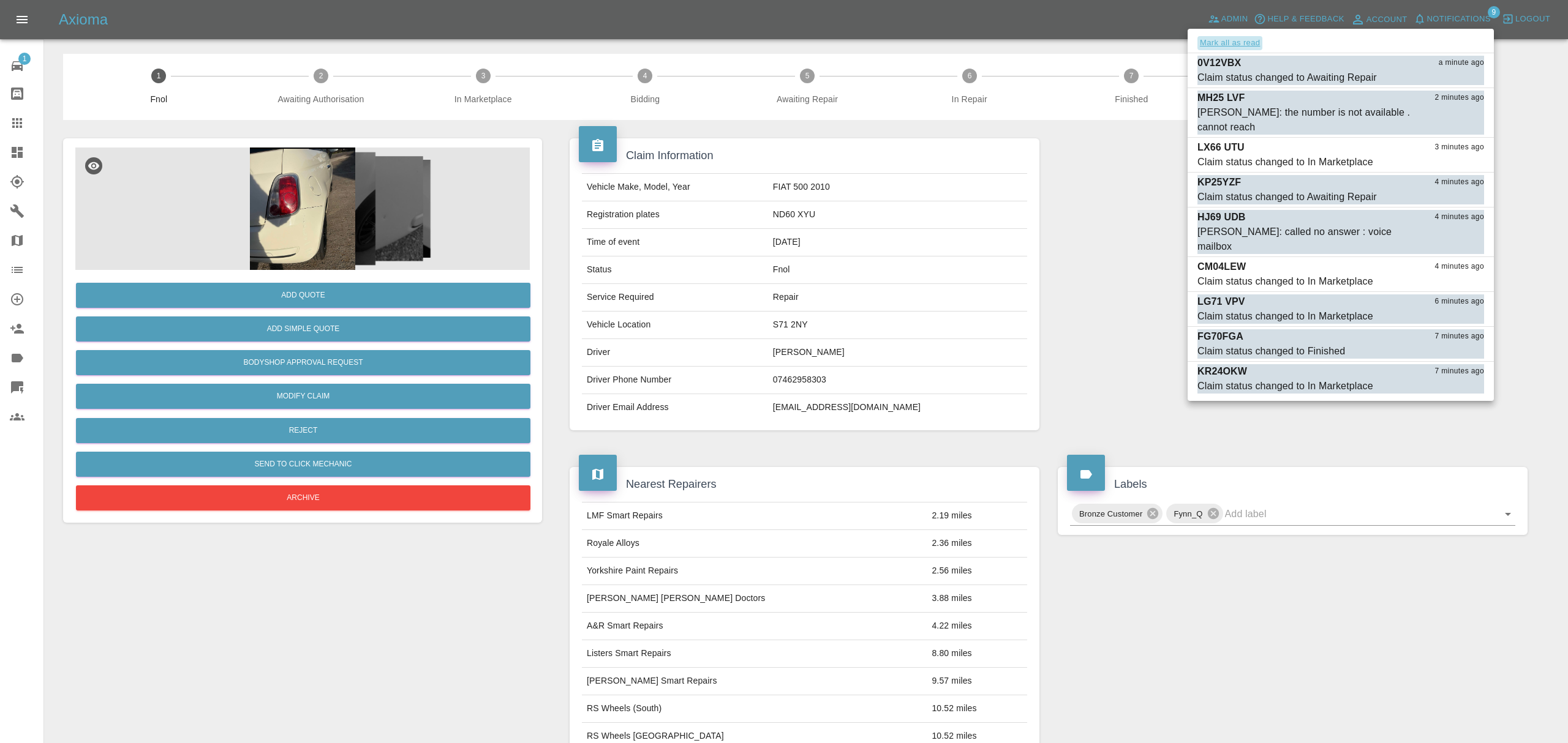
click at [1238, 40] on button "Mark all as read" at bounding box center [1230, 43] width 65 height 14
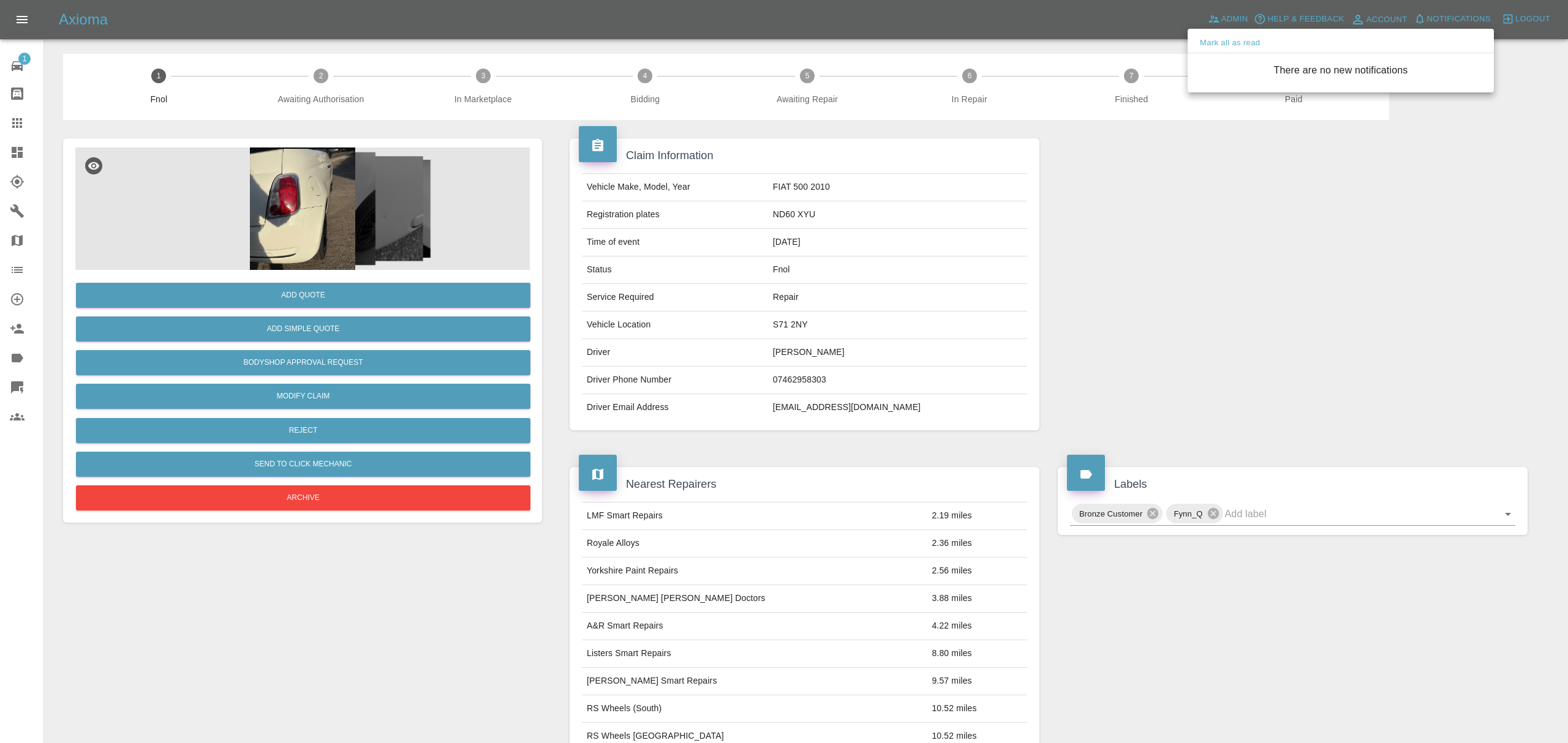
click at [1152, 331] on div at bounding box center [784, 372] width 1568 height 743
